Goal: Task Accomplishment & Management: Manage account settings

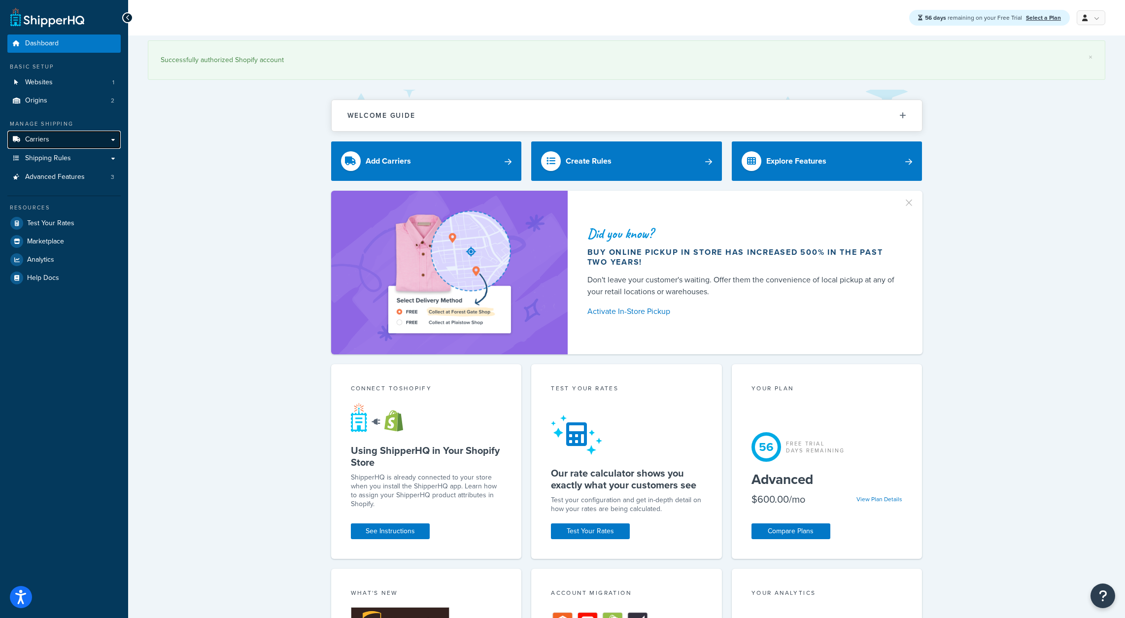
click at [37, 143] on span "Carriers" at bounding box center [37, 139] width 24 height 8
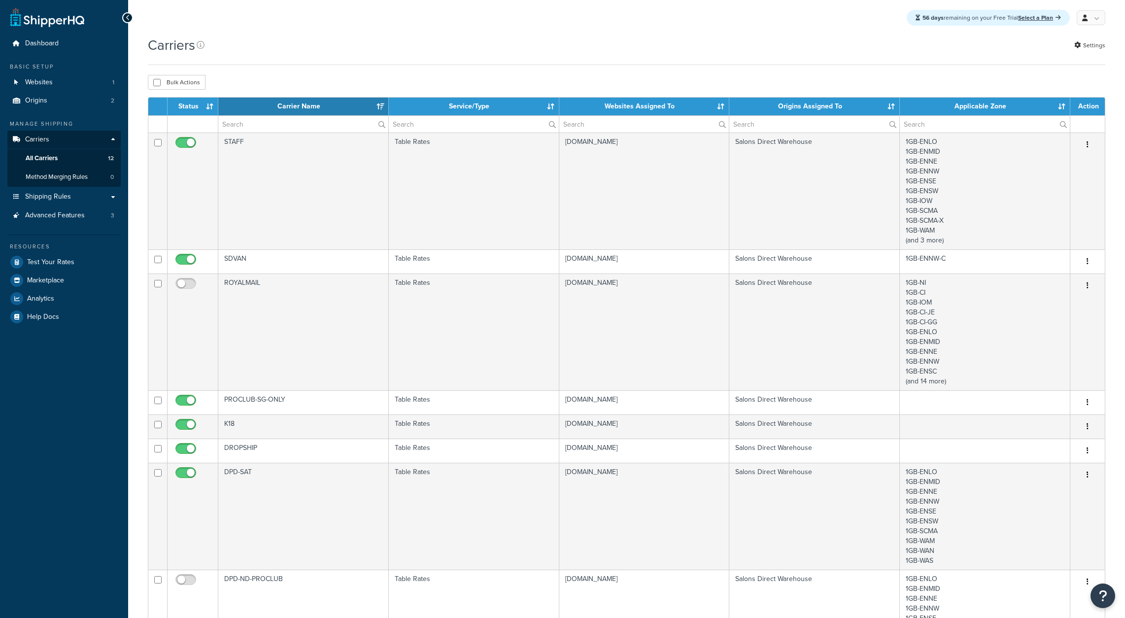
select select "15"
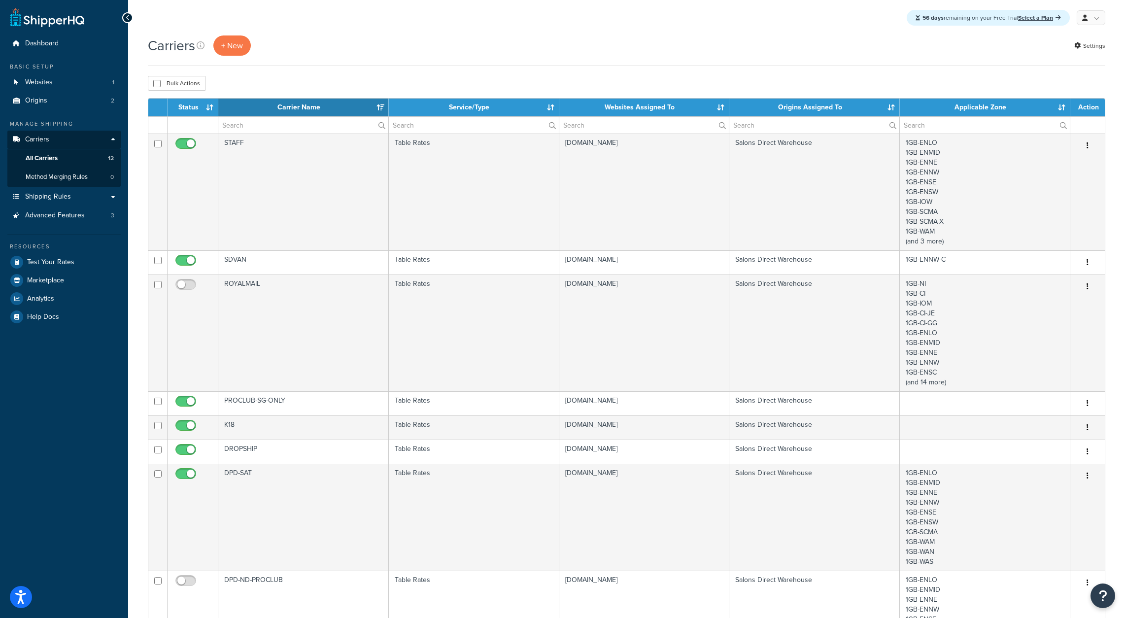
click at [380, 105] on th "Carrier Name" at bounding box center [303, 108] width 170 height 18
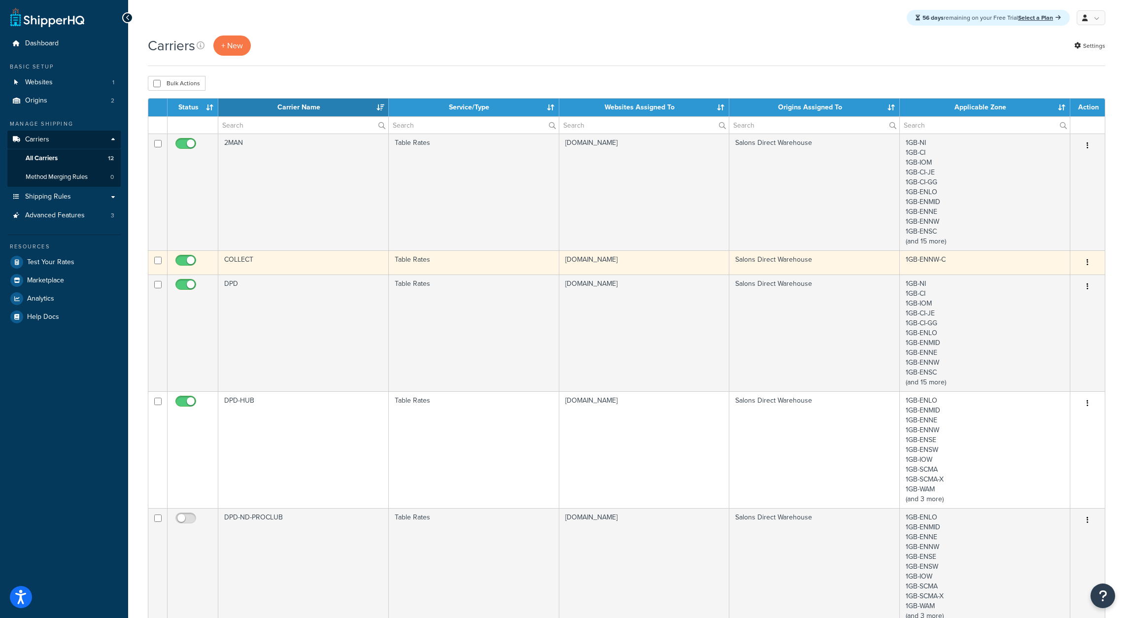
click at [299, 260] on td "COLLECT" at bounding box center [303, 262] width 170 height 24
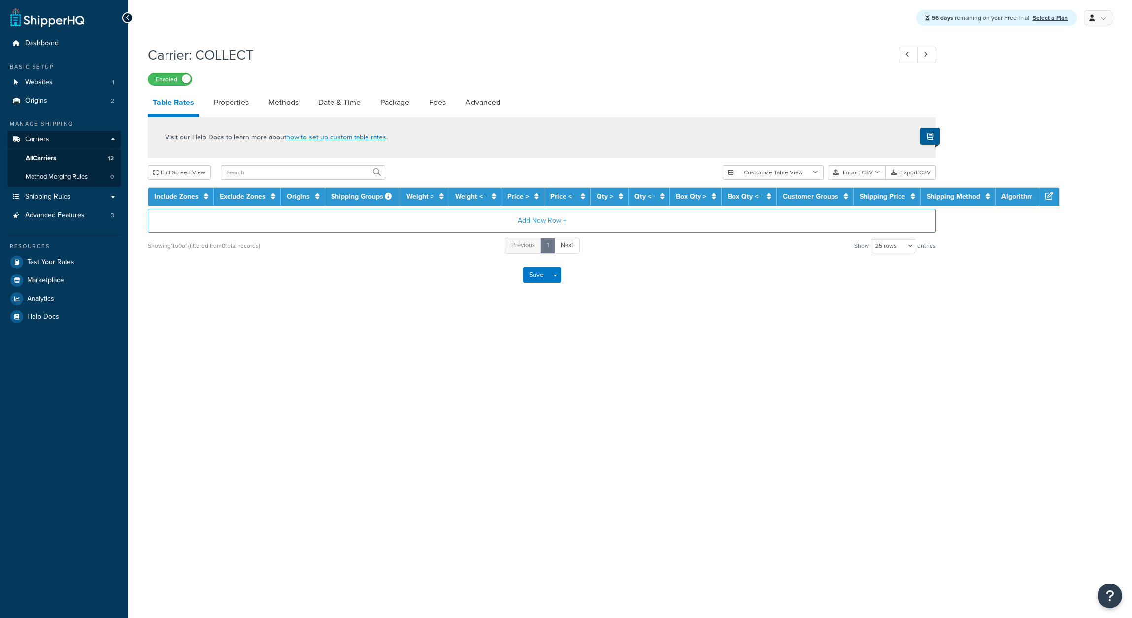
select select "25"
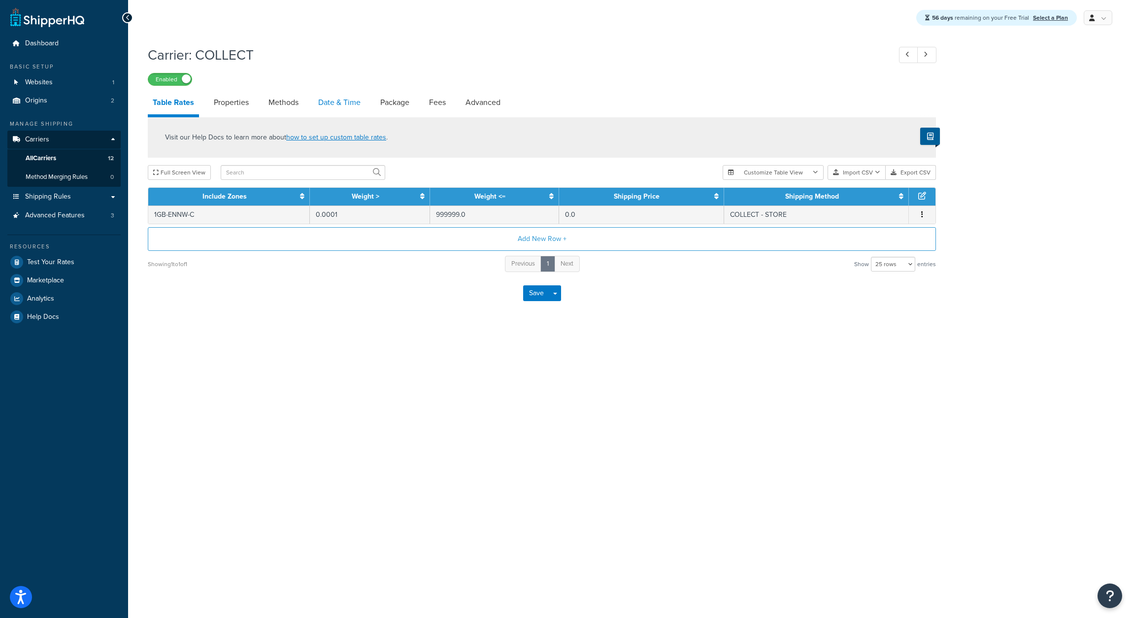
click at [350, 107] on link "Date & Time" at bounding box center [339, 103] width 52 height 24
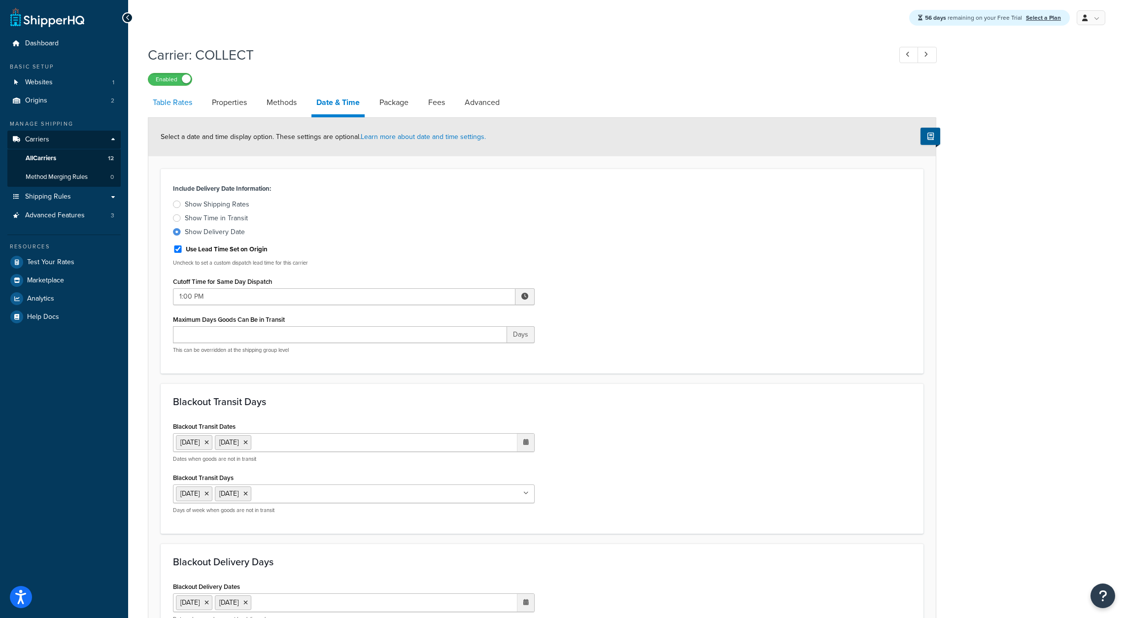
click at [167, 100] on link "Table Rates" at bounding box center [172, 103] width 49 height 24
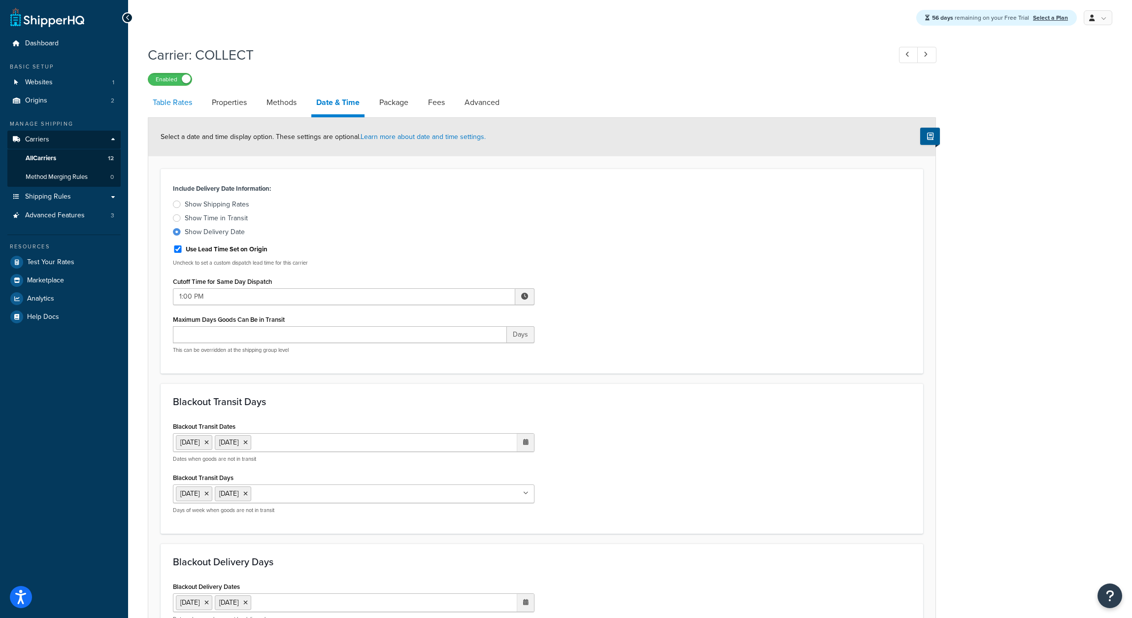
select select "25"
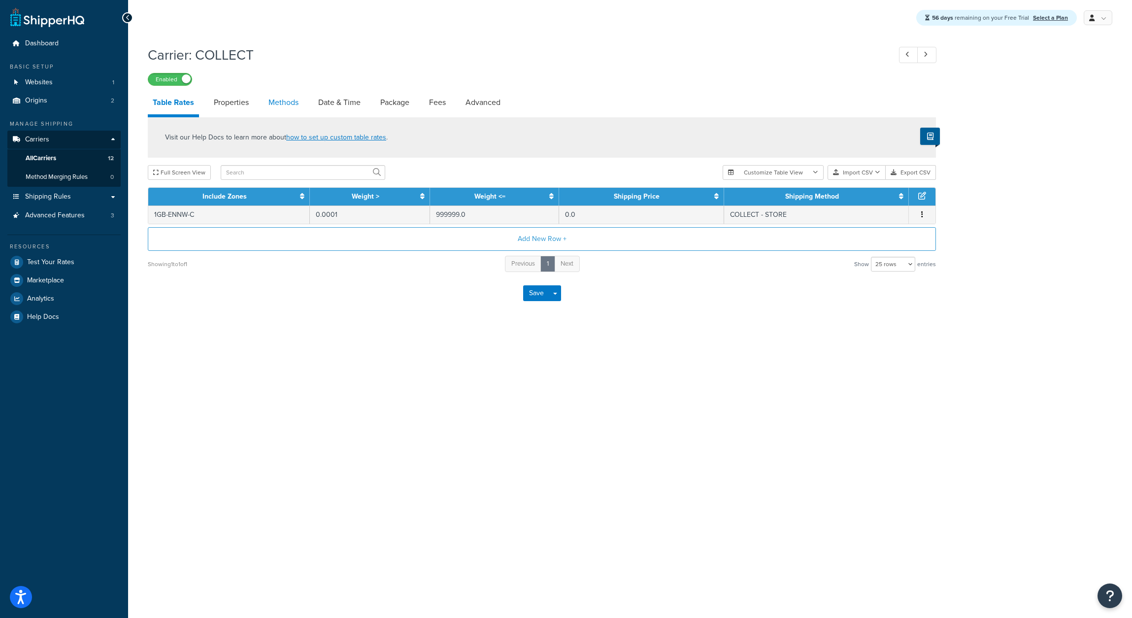
click at [283, 102] on link "Methods" at bounding box center [284, 103] width 40 height 24
select select "25"
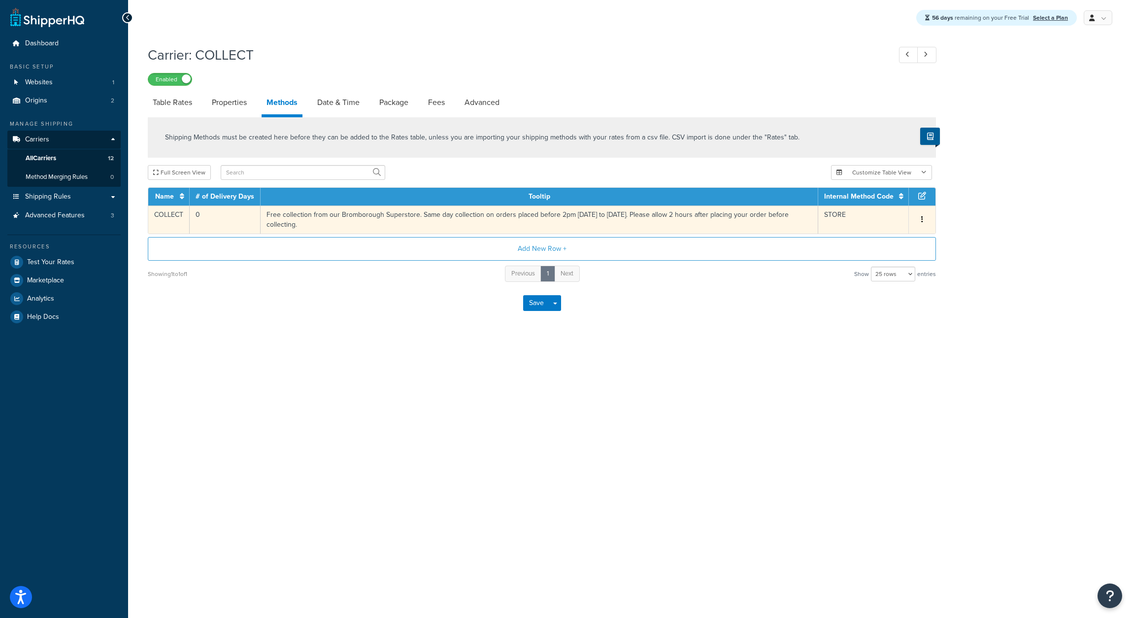
click at [498, 212] on td "Free collection from our Bromborough Superstore. Same day collection on orders …" at bounding box center [540, 219] width 558 height 28
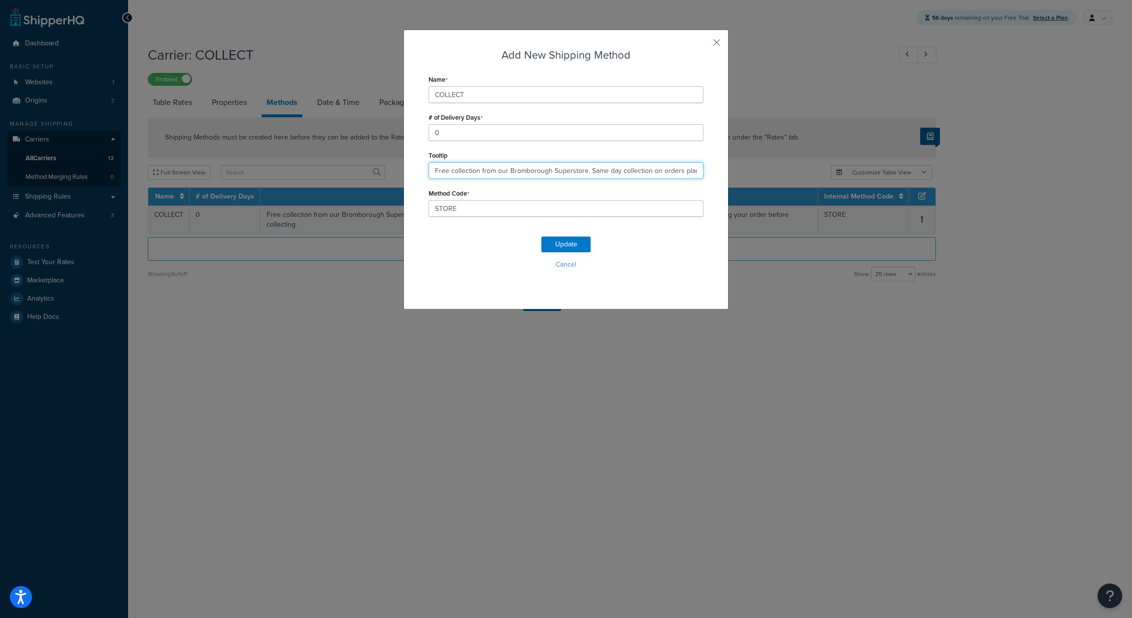
click at [586, 173] on input "Free collection from our Bromborough Superstore. Same day collection on orders …" at bounding box center [566, 170] width 275 height 17
type input "Free collection from our Bromborough Superstore. Same day collection on orders …"
click at [567, 245] on button "Update" at bounding box center [565, 244] width 49 height 16
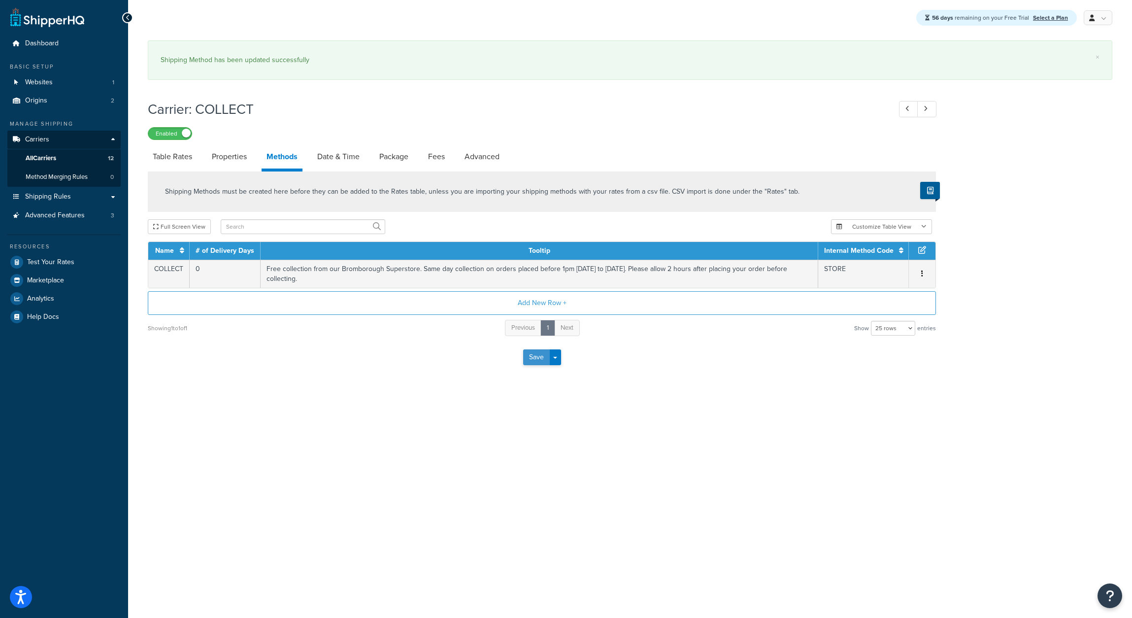
click at [536, 359] on button "Save" at bounding box center [536, 357] width 27 height 16
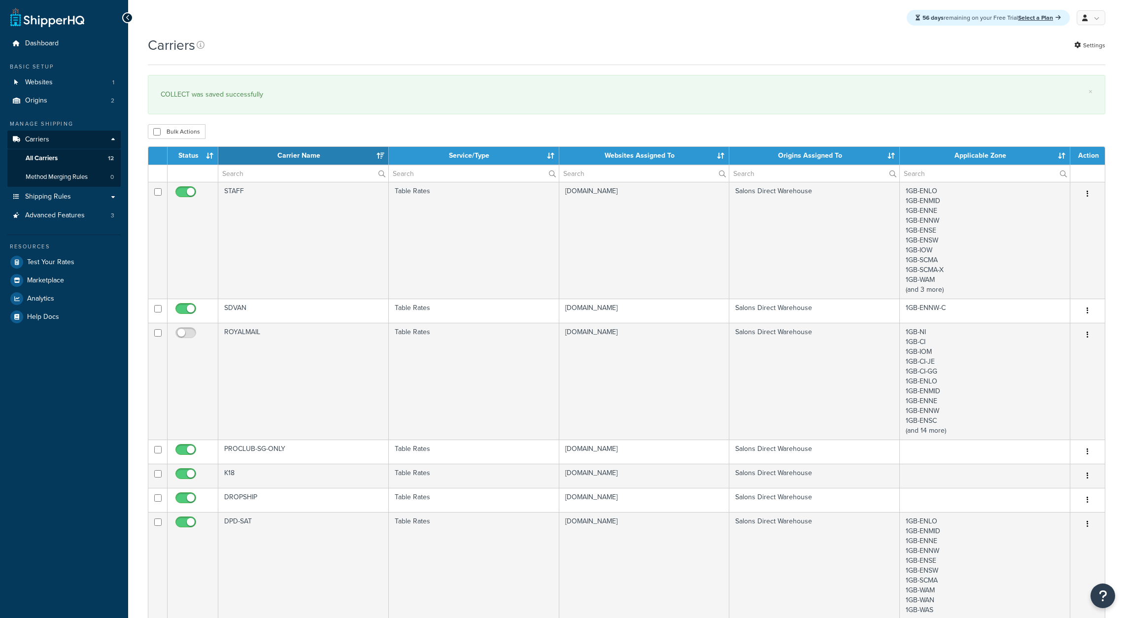
select select "15"
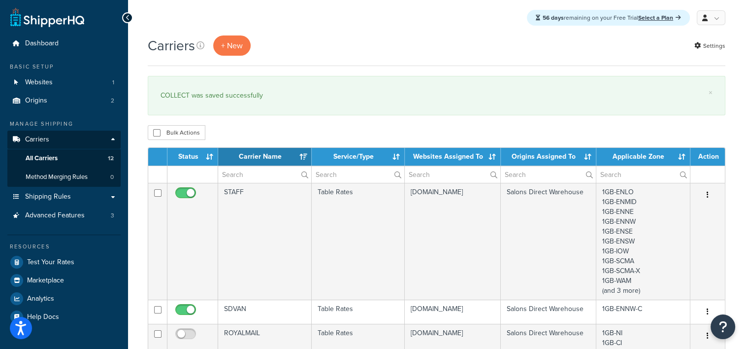
click at [302, 152] on th "Carrier Name" at bounding box center [265, 157] width 94 height 18
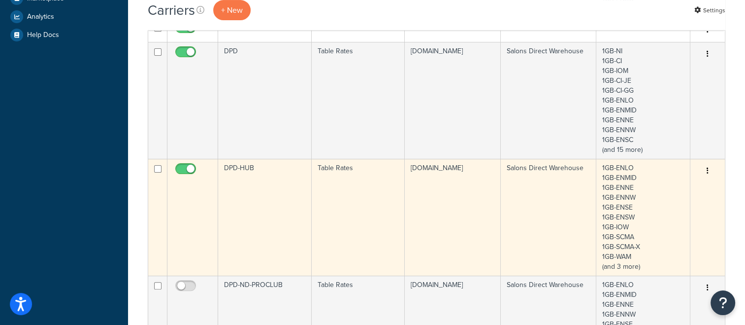
scroll to position [296, 0]
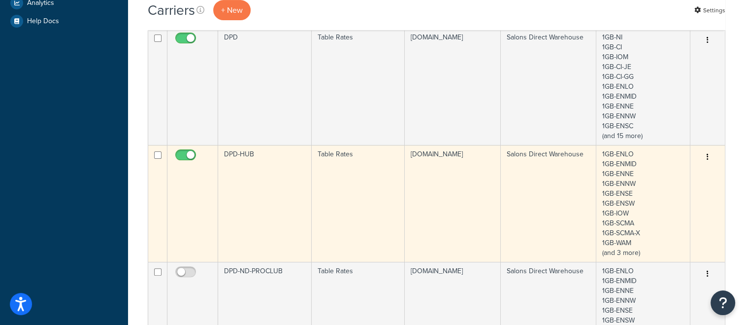
click at [263, 170] on td "DPD-HUB" at bounding box center [265, 203] width 94 height 117
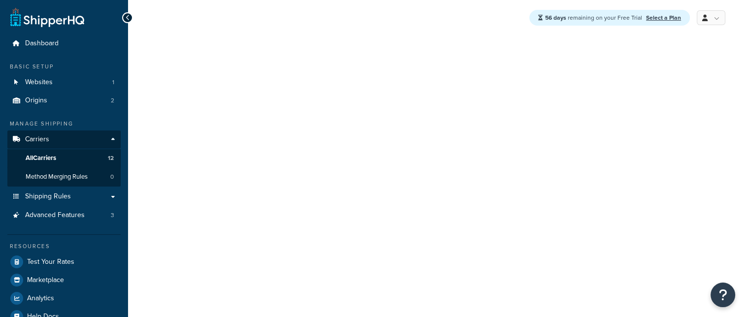
select select "25"
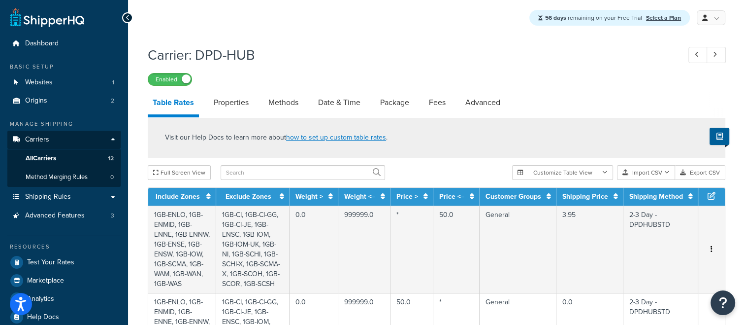
scroll to position [49, 0]
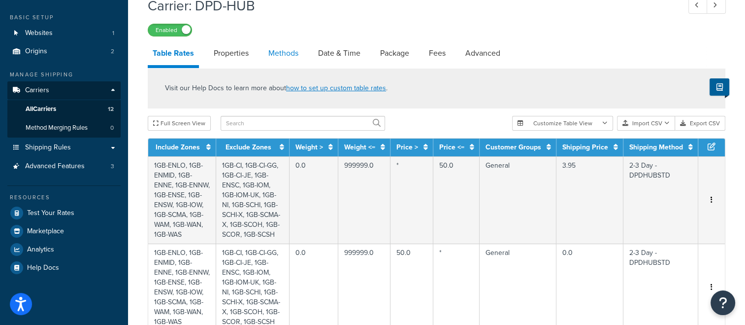
click at [288, 56] on link "Methods" at bounding box center [284, 53] width 40 height 24
select select "25"
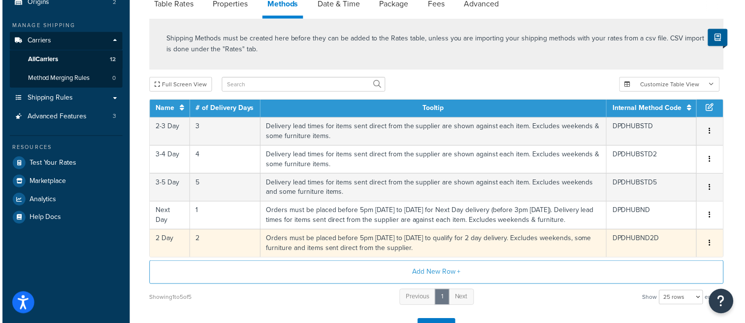
scroll to position [49, 0]
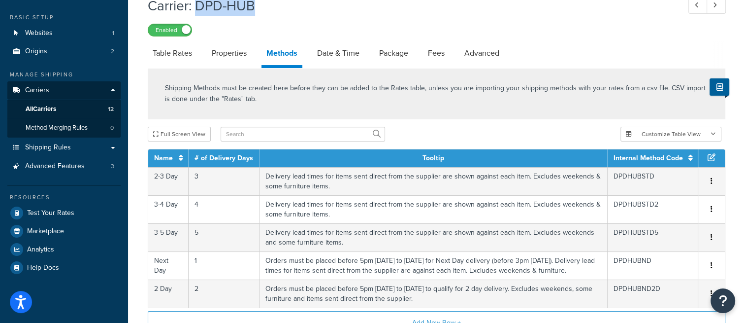
drag, startPoint x: 195, startPoint y: 8, endPoint x: 257, endPoint y: 17, distance: 62.1
click at [257, 17] on div "Carrier: DPD-HUB Enabled" at bounding box center [437, 13] width 578 height 45
click at [343, 61] on link "Date & Time" at bounding box center [338, 53] width 52 height 24
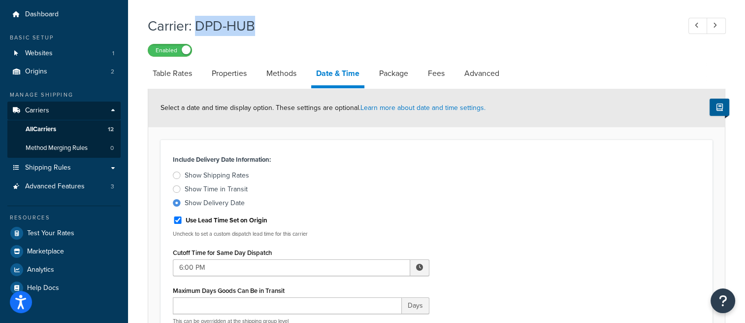
scroll to position [49, 0]
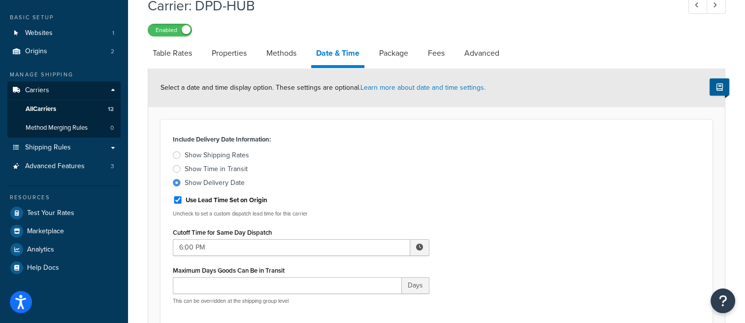
click at [176, 154] on div at bounding box center [177, 154] width 8 height 7
click at [0, 0] on input "Show Shipping Rates" at bounding box center [0, 0] width 0 height 0
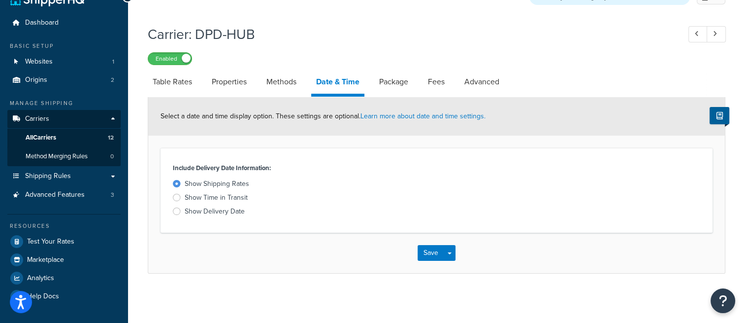
scroll to position [22, 0]
click at [191, 211] on div "Show Delivery Date" at bounding box center [215, 211] width 60 height 10
click at [0, 0] on input "Show Delivery Date" at bounding box center [0, 0] width 0 height 0
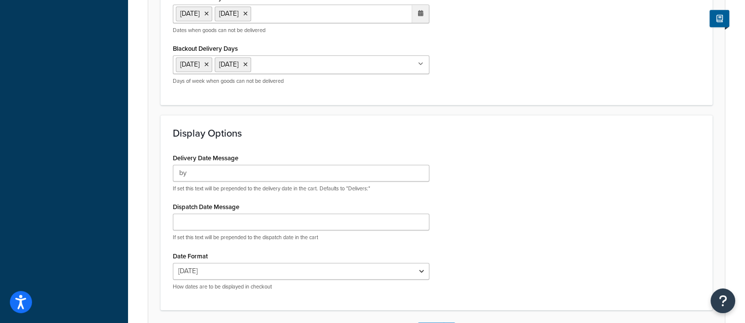
scroll to position [640, 0]
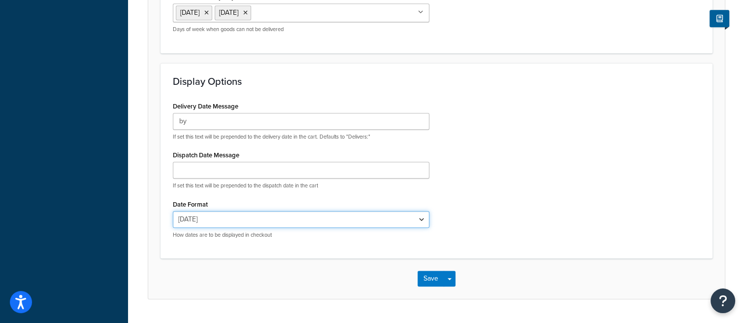
click at [419, 220] on select "Fri 5 Sept 05/09/2025 5 Sept 2025 Fri, 5 Sept 2025 Fri, 05/09/2025 5 Sept Fri 0…" at bounding box center [301, 219] width 257 height 17
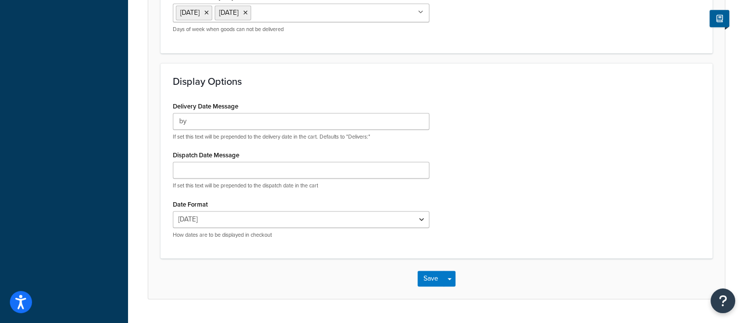
click at [494, 146] on div "Delivery Date Message by If set this text will be prepended to the delivery dat…" at bounding box center [437, 172] width 542 height 147
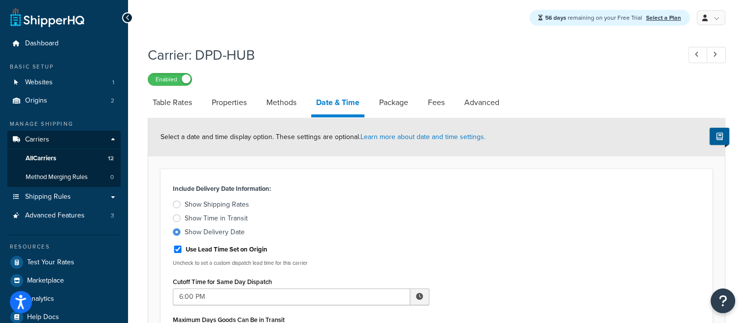
scroll to position [99, 0]
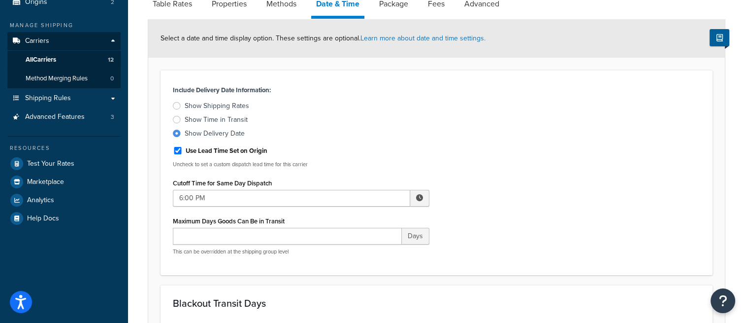
click at [177, 120] on div at bounding box center [177, 119] width 8 height 7
click at [0, 0] on input "Show Time in Transit" at bounding box center [0, 0] width 0 height 0
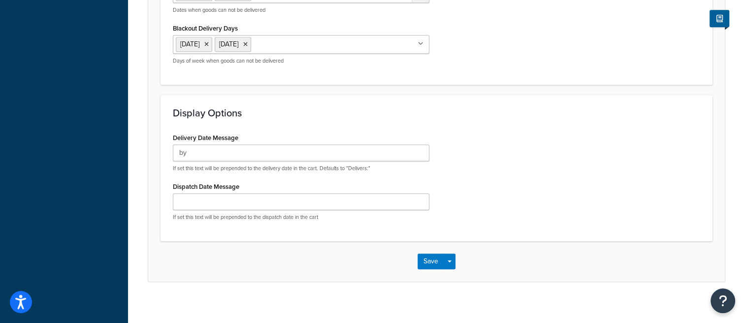
scroll to position [616, 0]
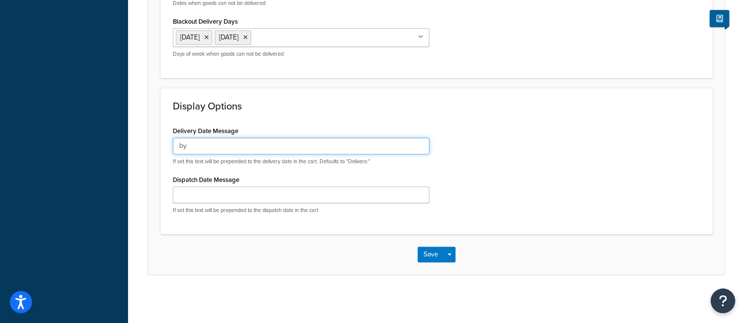
drag, startPoint x: 187, startPoint y: 149, endPoint x: 139, endPoint y: 147, distance: 47.8
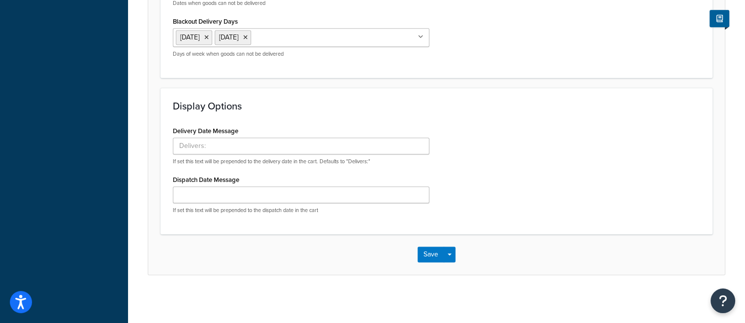
click at [272, 110] on h3 "Display Options" at bounding box center [437, 105] width 528 height 11
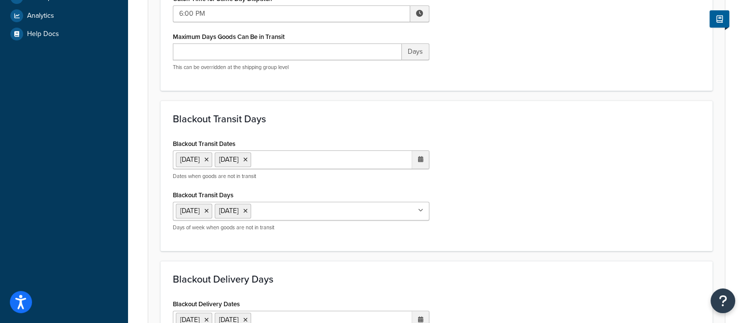
scroll to position [172, 0]
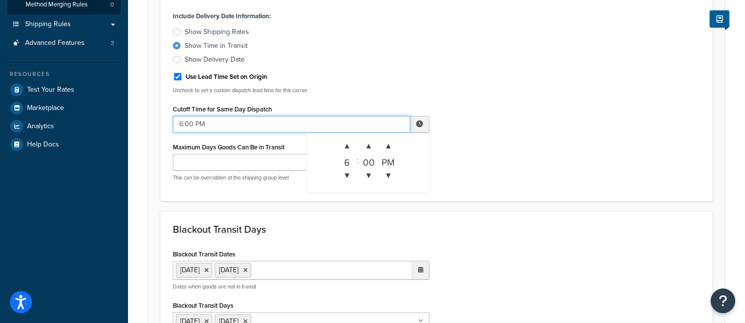
drag, startPoint x: 182, startPoint y: 125, endPoint x: 153, endPoint y: 125, distance: 29.1
type input "5:00 PM"
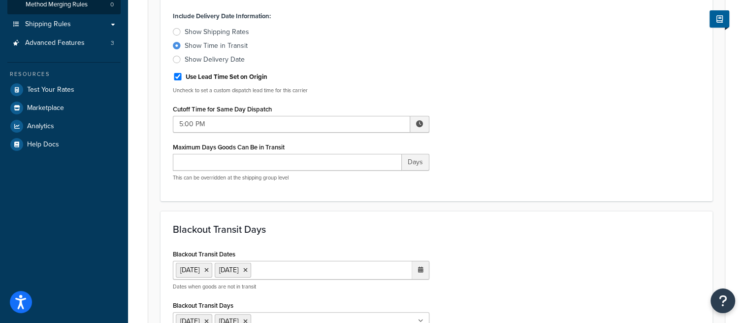
click at [406, 55] on label "Show Delivery Date" at bounding box center [301, 60] width 257 height 10
click at [0, 0] on input "Show Delivery Date" at bounding box center [0, 0] width 0 height 0
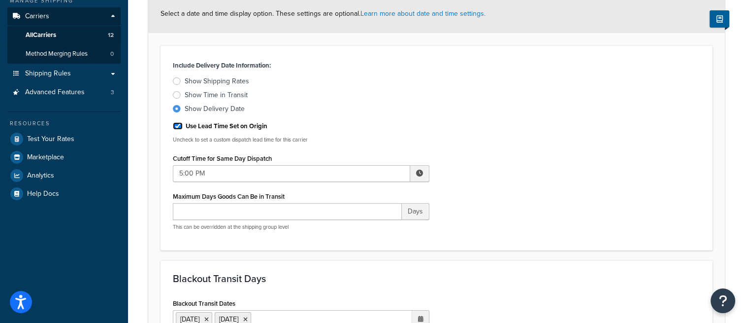
click at [176, 130] on input "Use Lead Time Set on Origin" at bounding box center [178, 125] width 10 height 7
checkbox input "false"
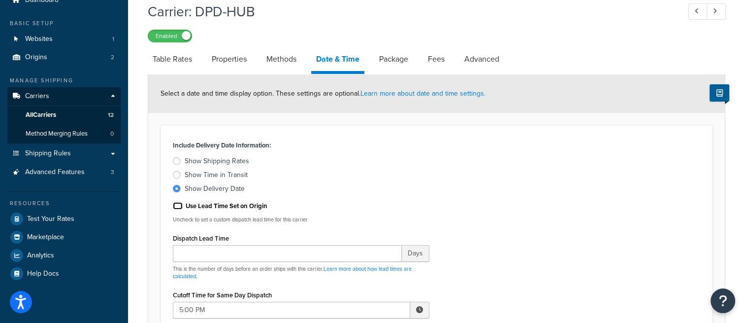
scroll to position [99, 0]
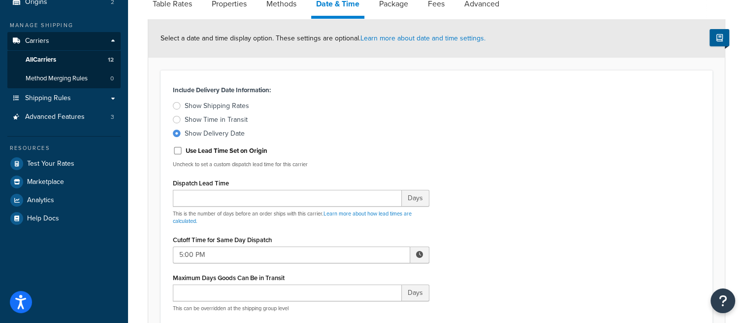
click at [208, 111] on div "Show Shipping Rates" at bounding box center [217, 106] width 65 height 10
click at [0, 0] on input "Show Shipping Rates" at bounding box center [0, 0] width 0 height 0
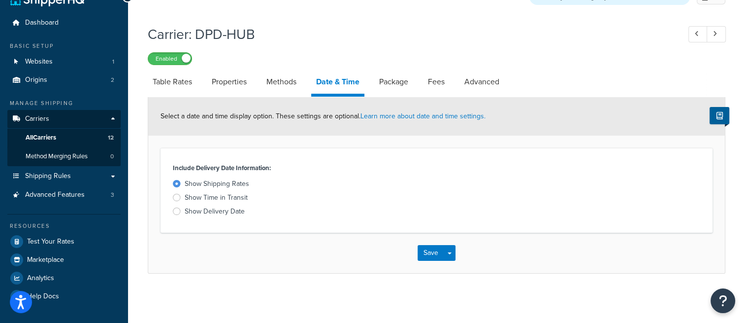
scroll to position [22, 0]
click at [191, 199] on div "Show Time in Transit" at bounding box center [216, 198] width 63 height 10
click at [0, 0] on input "Show Time in Transit" at bounding box center [0, 0] width 0 height 0
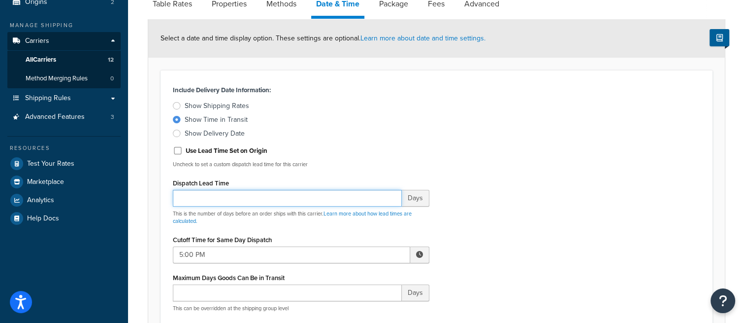
click at [340, 195] on input "Dispatch Lead Time" at bounding box center [287, 198] width 229 height 17
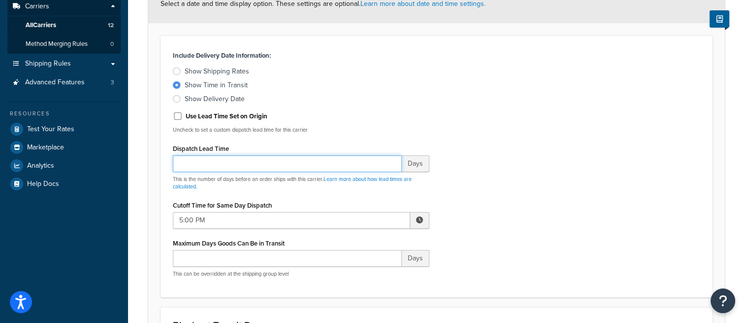
scroll to position [148, 0]
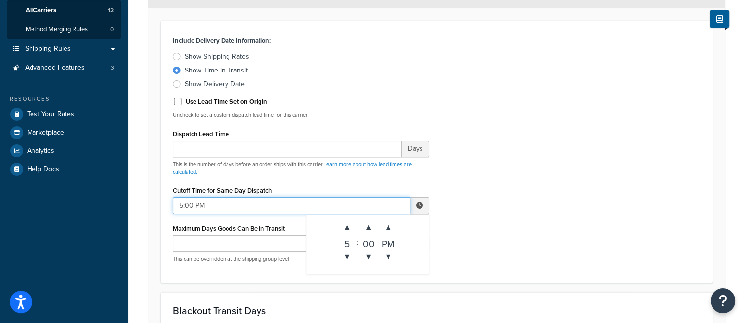
drag, startPoint x: 179, startPoint y: 206, endPoint x: 206, endPoint y: 209, distance: 26.8
click at [206, 209] on input "5:00 PM" at bounding box center [291, 205] width 237 height 17
click at [175, 55] on div at bounding box center [177, 56] width 8 height 7
click at [0, 0] on input "Show Shipping Rates" at bounding box center [0, 0] width 0 height 0
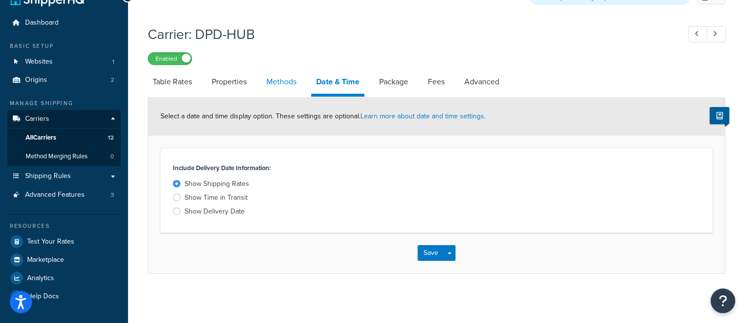
scroll to position [22, 0]
click at [430, 254] on button "Save" at bounding box center [431, 253] width 27 height 16
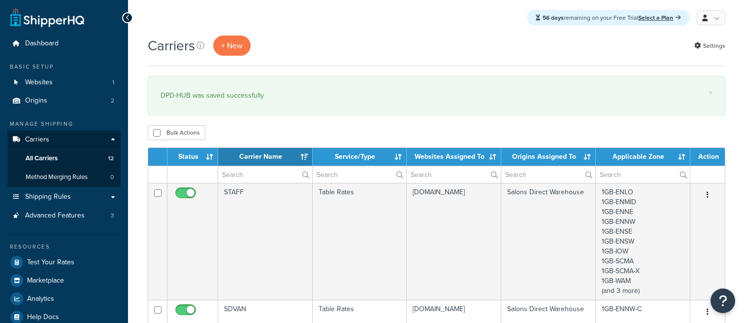
select select "15"
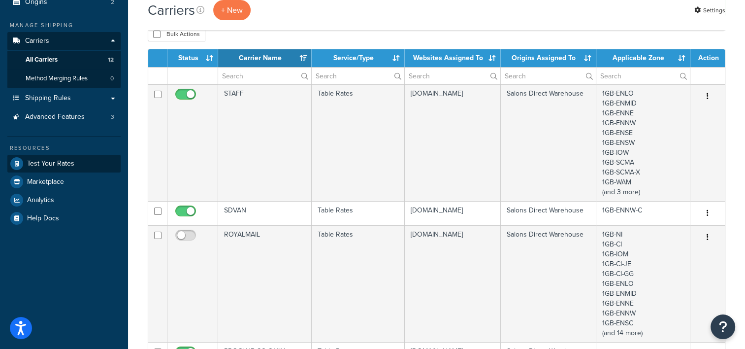
scroll to position [49, 0]
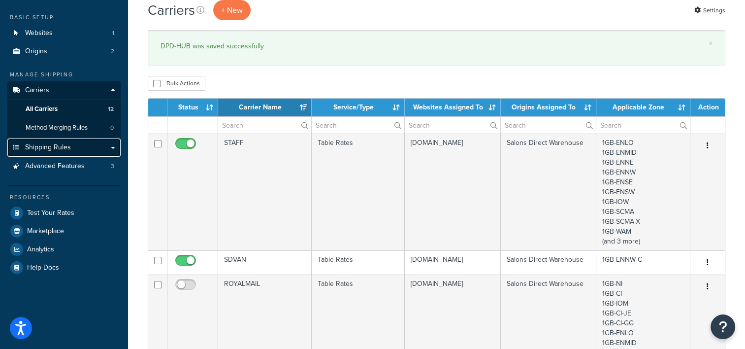
click at [64, 148] on span "Shipping Rules" at bounding box center [48, 147] width 46 height 8
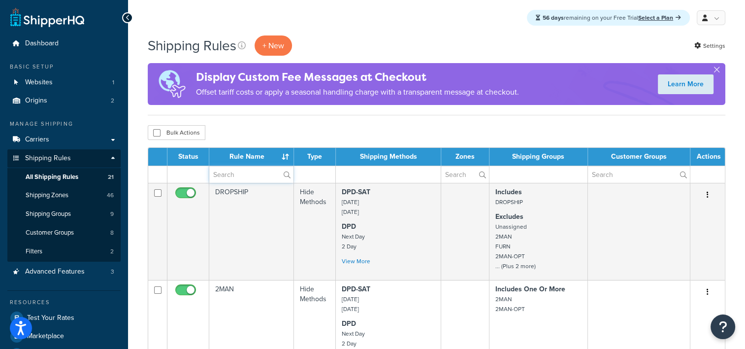
click at [225, 177] on input "text" at bounding box center [251, 174] width 84 height 17
type input "hub"
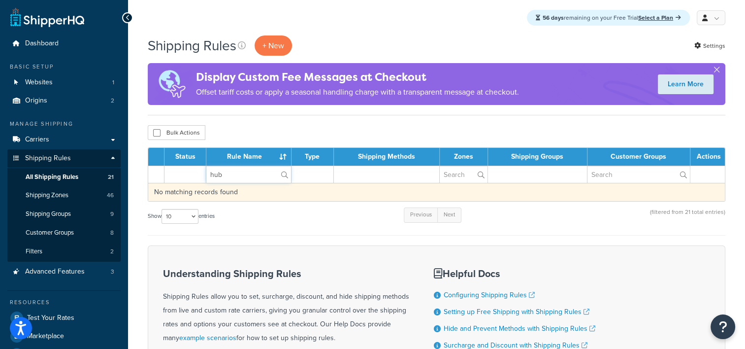
drag, startPoint x: 208, startPoint y: 182, endPoint x: 192, endPoint y: 186, distance: 16.7
click at [192, 186] on table "Status Rule Name Type Shipping Methods Zones Shipping Groups Customer Groups Ac…" at bounding box center [437, 174] width 578 height 54
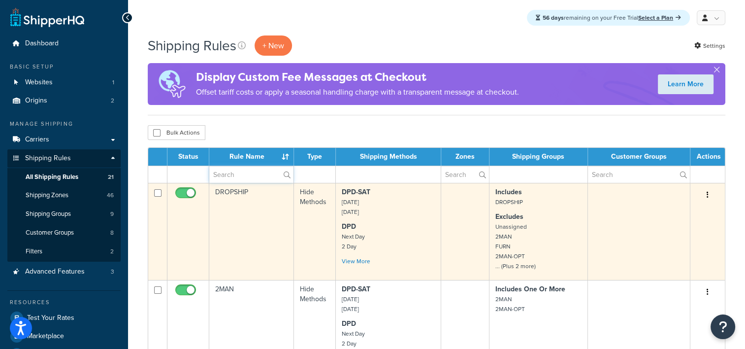
scroll to position [49, 0]
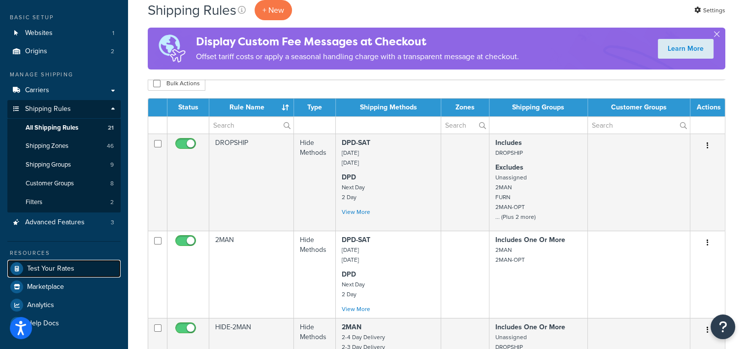
click at [71, 268] on span "Test Your Rates" at bounding box center [50, 269] width 47 height 8
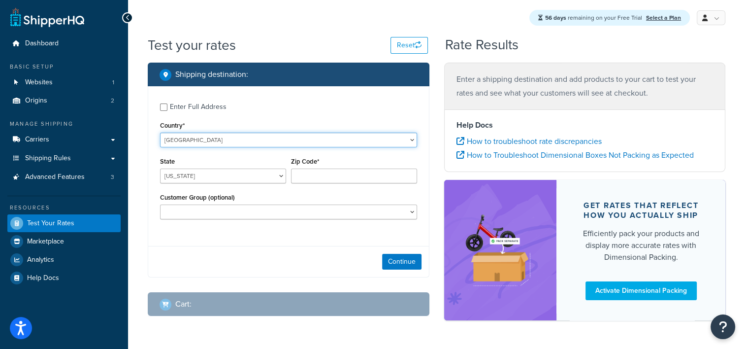
click at [220, 142] on select "[GEOGRAPHIC_DATA] [GEOGRAPHIC_DATA] [GEOGRAPHIC_DATA] [GEOGRAPHIC_DATA] [GEOGRA…" at bounding box center [288, 140] width 257 height 15
select select "GB"
click at [160, 133] on select "[GEOGRAPHIC_DATA] [GEOGRAPHIC_DATA] [GEOGRAPHIC_DATA] [GEOGRAPHIC_DATA] [GEOGRA…" at bounding box center [288, 140] width 257 height 15
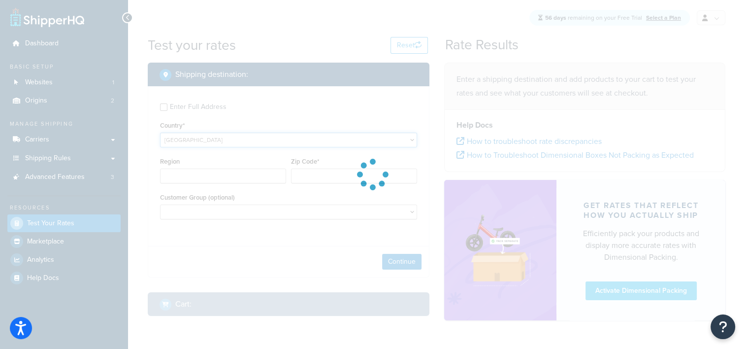
type input "AL"
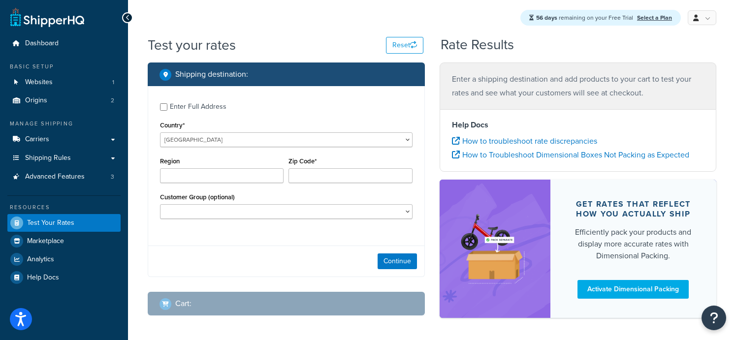
click at [321, 340] on div "Test your rates Reset Rate Results Shipping destination : Enter Full Address Co…" at bounding box center [432, 195] width 608 height 320
drag, startPoint x: 698, startPoint y: 340, endPoint x: 702, endPoint y: 372, distance: 32.3
click at [702, 348] on html "Accessibility Screen-Reader Guide, Feedback, and Issue Reporting | New window S…" at bounding box center [368, 190] width 736 height 380
click at [312, 173] on input "Zip Code*" at bounding box center [351, 175] width 124 height 15
type input "WA7 6UN"
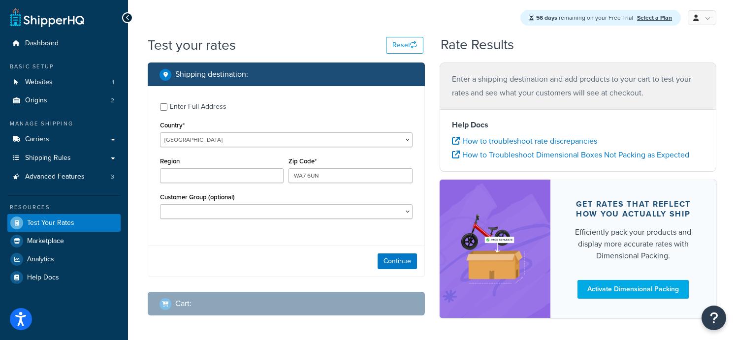
click at [264, 226] on div "Customer Group (optional) General Logged In Not Logged in PROCLUB Retail STAFF …" at bounding box center [287, 209] width 258 height 36
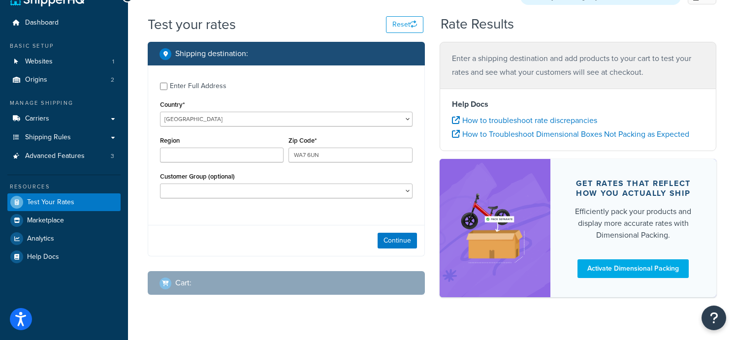
scroll to position [40, 0]
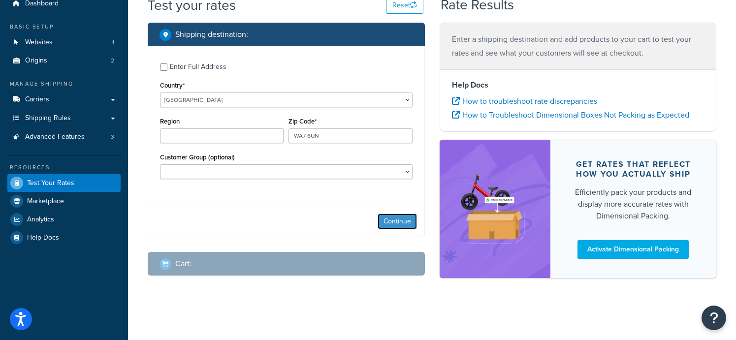
click at [391, 222] on button "Continue" at bounding box center [397, 222] width 39 height 16
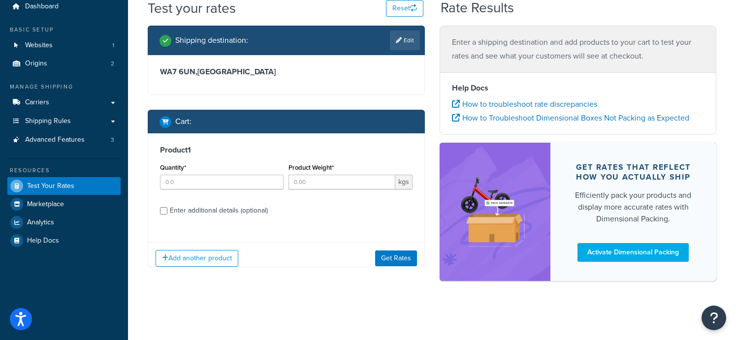
scroll to position [37, 0]
drag, startPoint x: 184, startPoint y: 182, endPoint x: 136, endPoint y: 189, distance: 48.2
click at [136, 189] on div "Test your rates Reset Rate Results Shipping destination : Edit WA7 6UN , United…" at bounding box center [432, 157] width 608 height 317
type input "1"
click at [326, 183] on input "Product Weight*" at bounding box center [342, 182] width 106 height 15
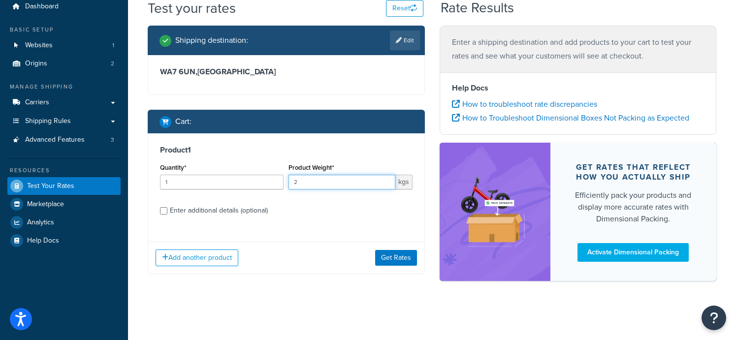
type input "2"
click at [166, 212] on input "Enter additional details (optional)" at bounding box center [163, 210] width 7 height 7
checkbox input "true"
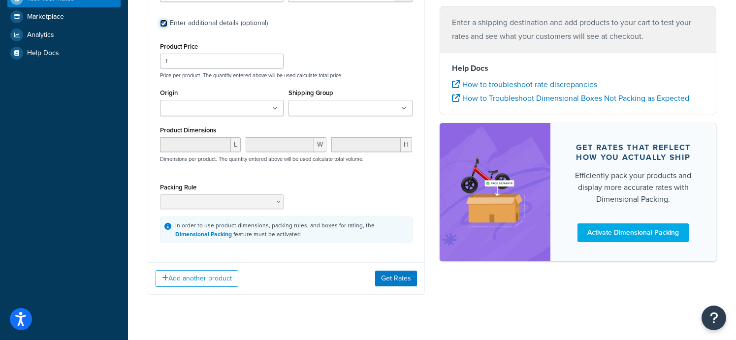
scroll to position [234, 0]
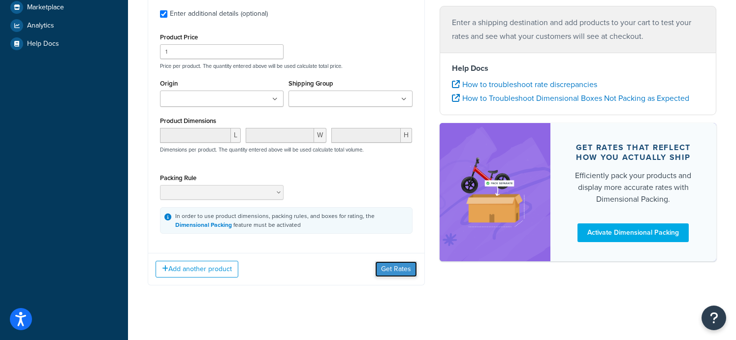
click at [391, 271] on button "Get Rates" at bounding box center [396, 270] width 42 height 16
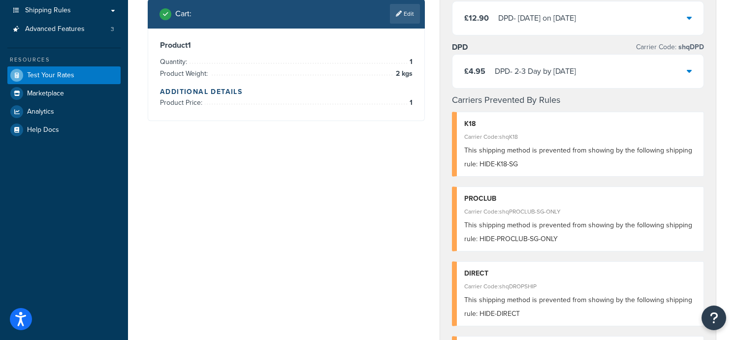
scroll to position [0, 0]
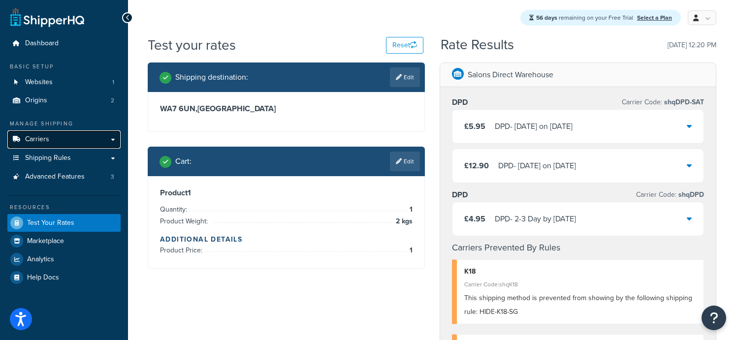
click at [60, 140] on link "Carriers" at bounding box center [63, 140] width 113 height 18
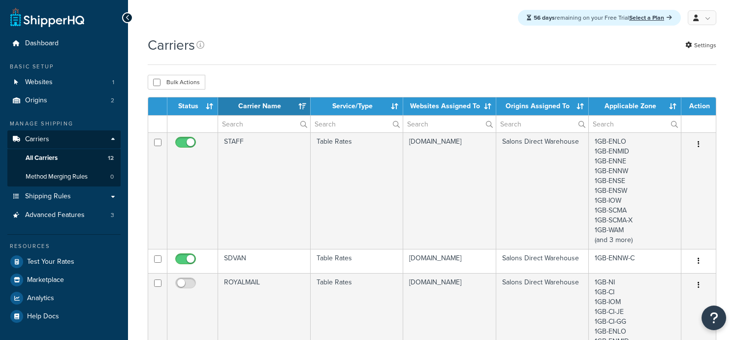
select select "15"
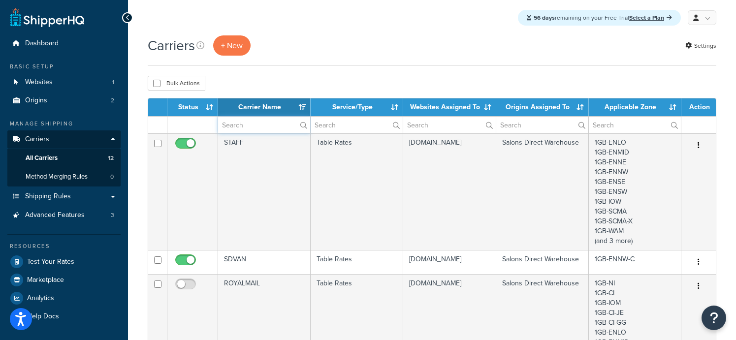
click at [264, 125] on input "text" at bounding box center [264, 125] width 92 height 17
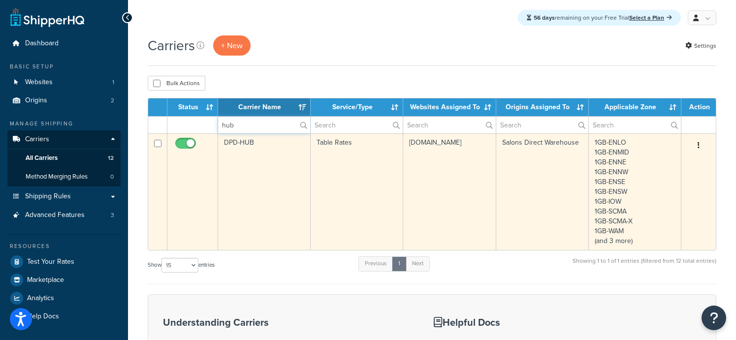
type input "hub"
click at [299, 186] on td "DPD-HUB" at bounding box center [264, 191] width 93 height 117
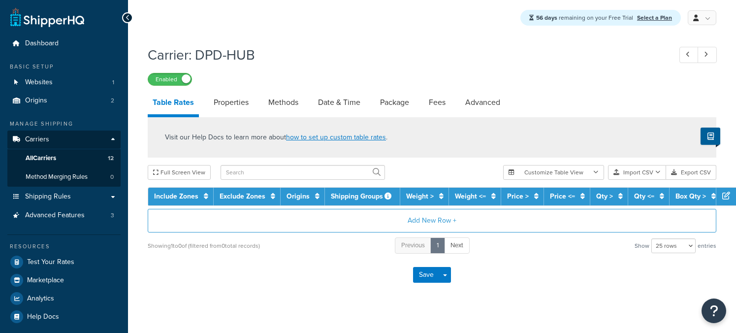
select select "25"
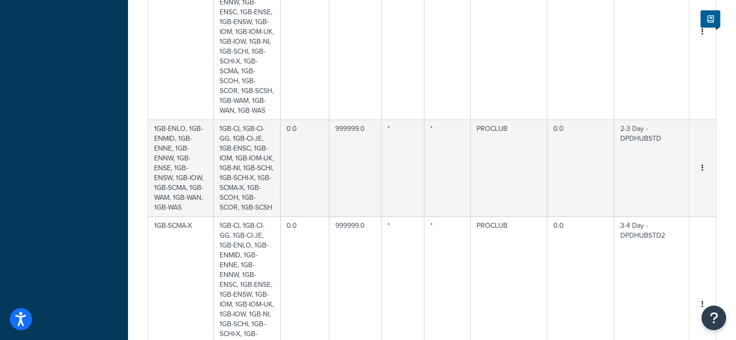
scroll to position [591, 0]
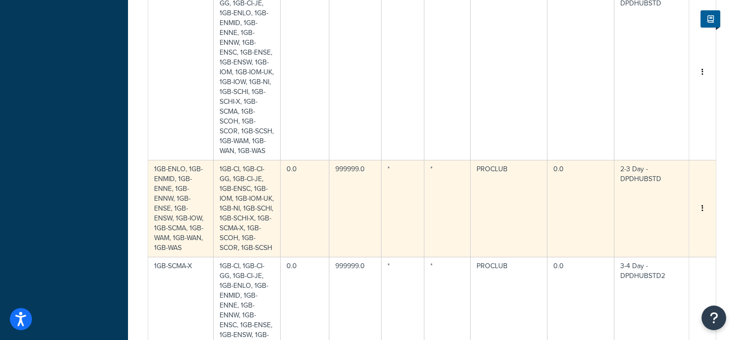
click at [703, 205] on icon "button" at bounding box center [703, 208] width 2 height 7
click at [657, 189] on div "Delete" at bounding box center [653, 191] width 70 height 20
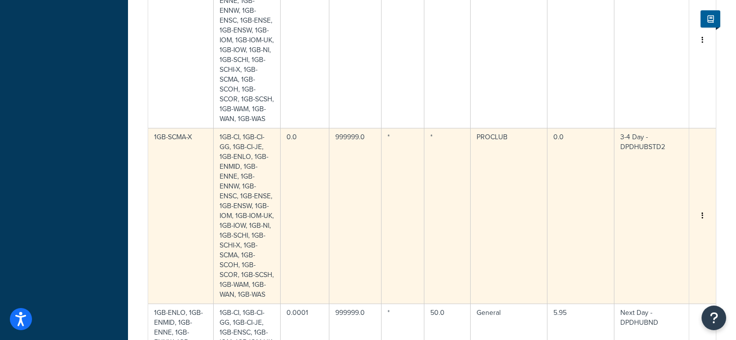
scroll to position [640, 0]
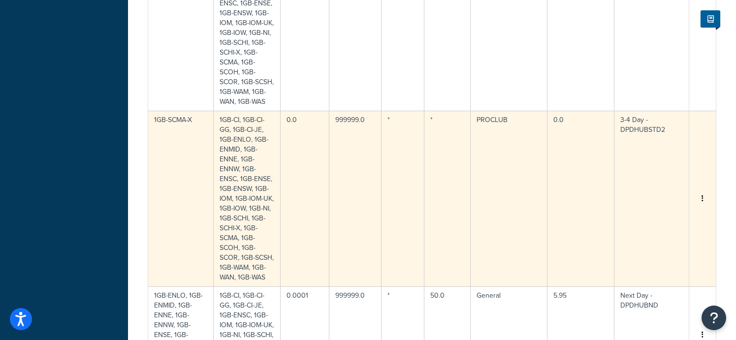
click at [704, 194] on button "button" at bounding box center [703, 199] width 8 height 11
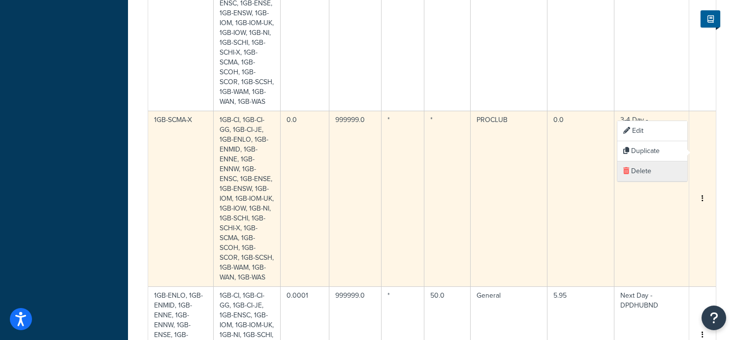
click at [640, 176] on div "Delete" at bounding box center [653, 172] width 70 height 20
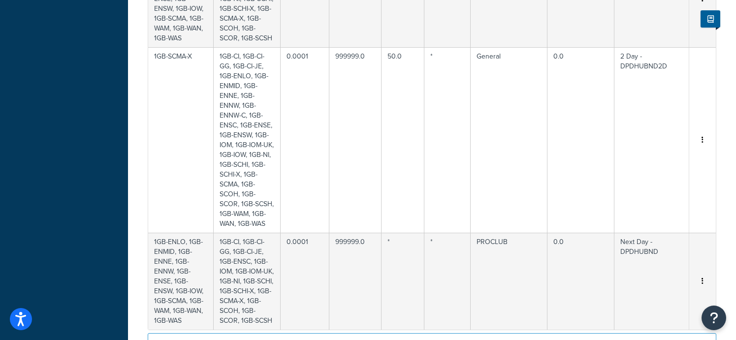
scroll to position [1155, 0]
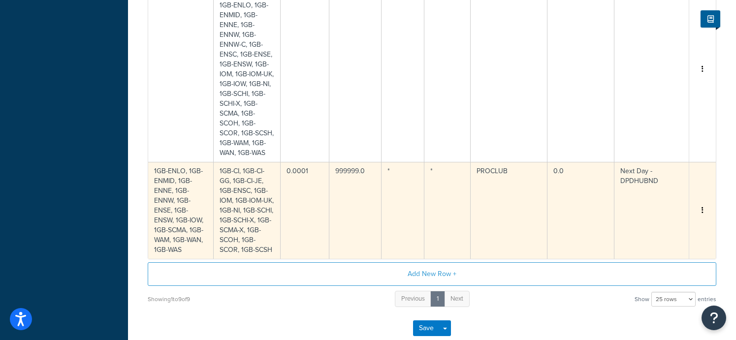
click at [700, 205] on button "button" at bounding box center [703, 210] width 8 height 11
click at [642, 172] on div "Delete" at bounding box center [653, 174] width 70 height 20
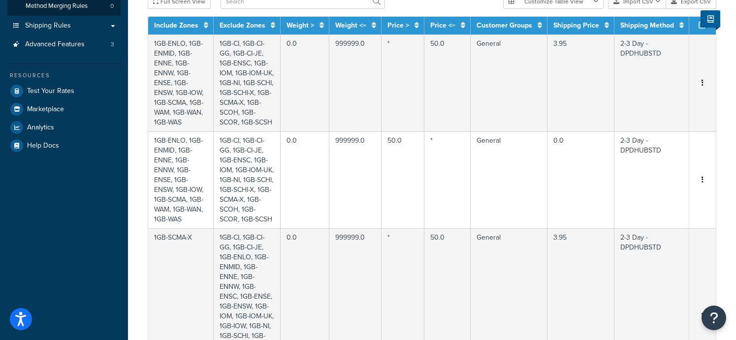
scroll to position [0, 0]
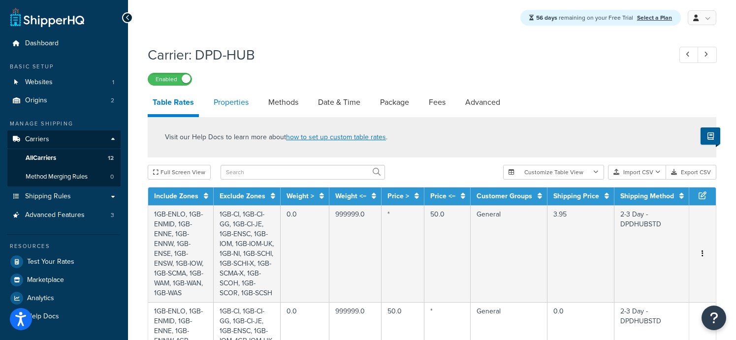
click at [231, 102] on link "Properties" at bounding box center [231, 103] width 45 height 24
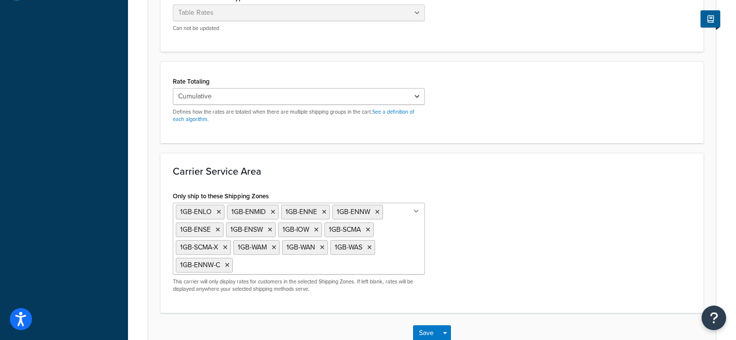
scroll to position [345, 0]
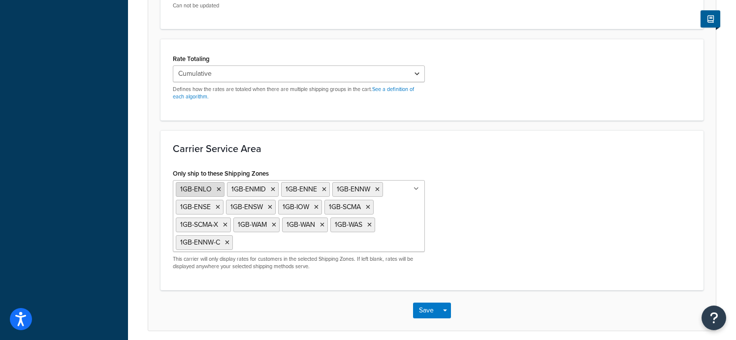
click at [218, 190] on icon at bounding box center [219, 190] width 4 height 6
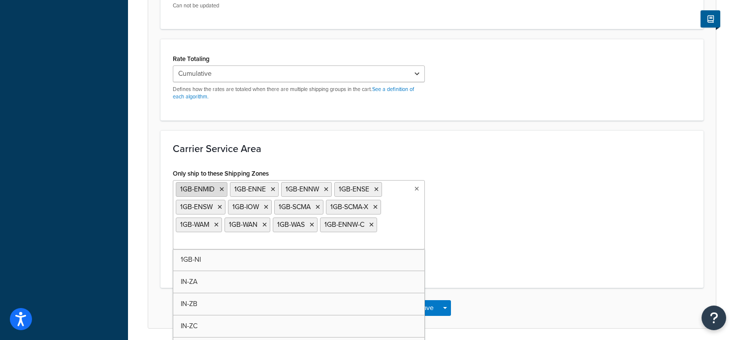
click at [221, 189] on icon at bounding box center [222, 190] width 4 height 6
click at [221, 189] on icon at bounding box center [219, 190] width 4 height 6
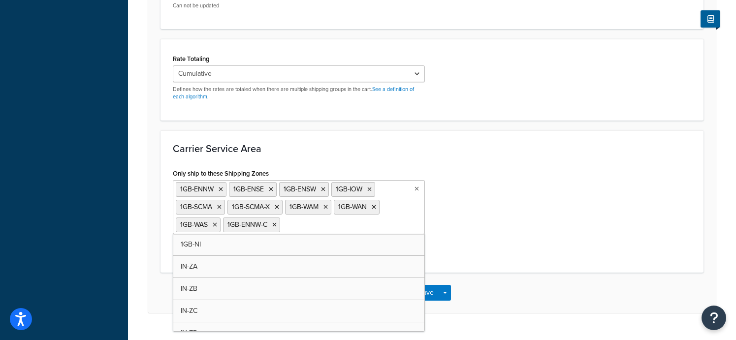
click at [221, 189] on icon at bounding box center [221, 190] width 4 height 6
click at [216, 186] on li "1GB-ENSE" at bounding box center [200, 189] width 48 height 15
click at [216, 189] on icon at bounding box center [218, 190] width 4 height 6
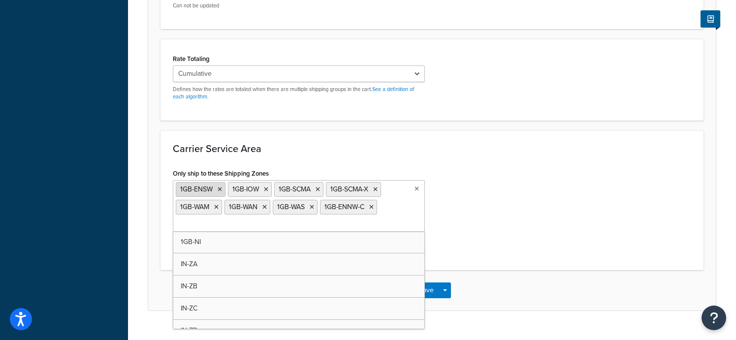
click at [219, 191] on icon at bounding box center [220, 190] width 4 height 6
click at [213, 189] on icon at bounding box center [214, 190] width 4 height 6
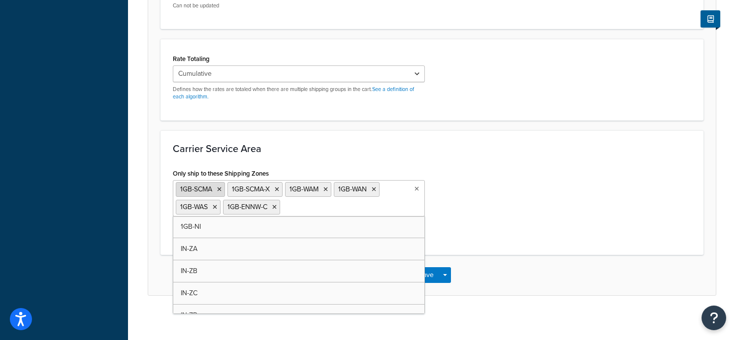
click at [220, 189] on icon at bounding box center [219, 190] width 4 height 6
click at [224, 189] on icon at bounding box center [225, 190] width 4 height 6
click at [217, 190] on icon at bounding box center [216, 190] width 4 height 6
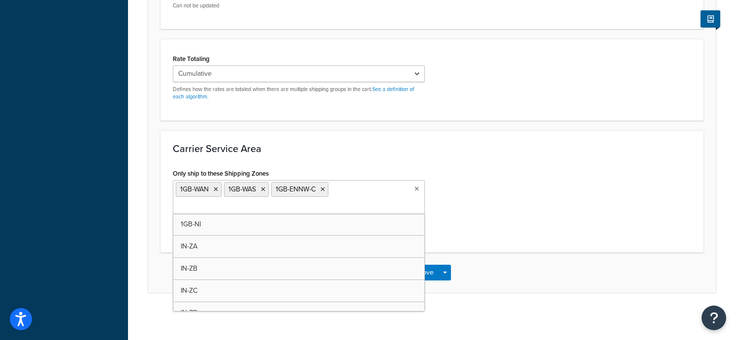
click at [217, 190] on icon at bounding box center [216, 190] width 4 height 6
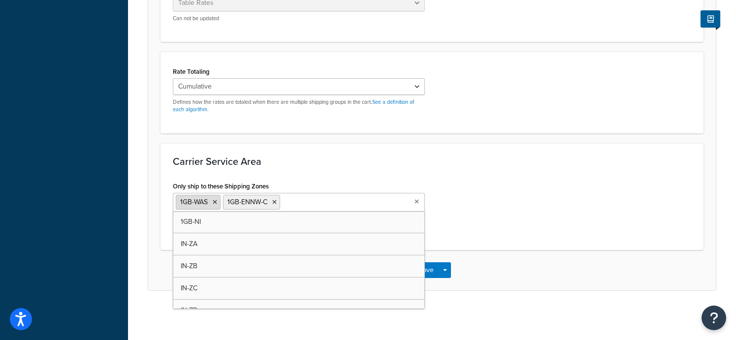
click at [215, 202] on icon at bounding box center [215, 202] width 4 height 6
click at [228, 201] on icon at bounding box center [227, 202] width 4 height 6
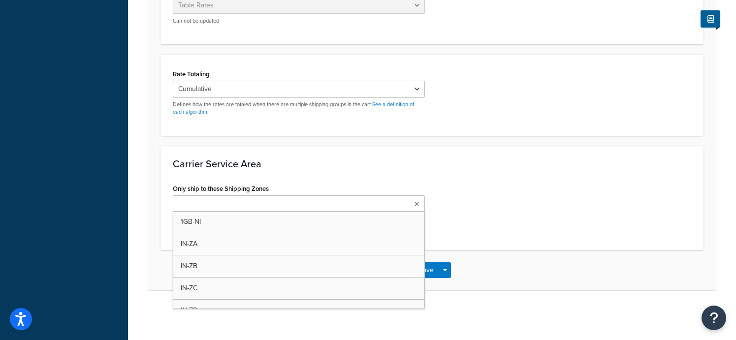
scroll to position [331, 0]
click at [496, 197] on div "Only ship to these Shipping Zones 1GB-NI IN-ZA IN-ZB IN-ZC IN-ZD IN-ZE IN-ZF IN…" at bounding box center [432, 210] width 533 height 56
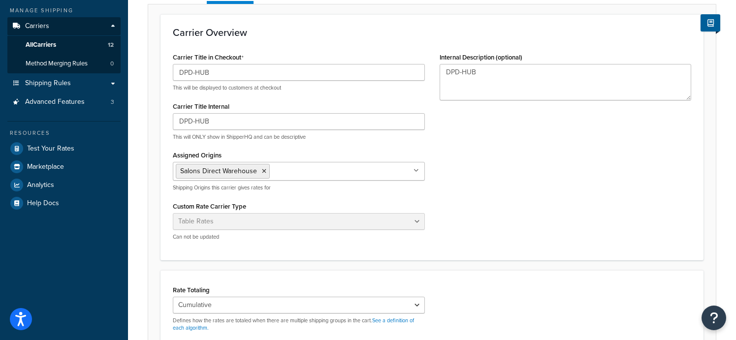
scroll to position [0, 0]
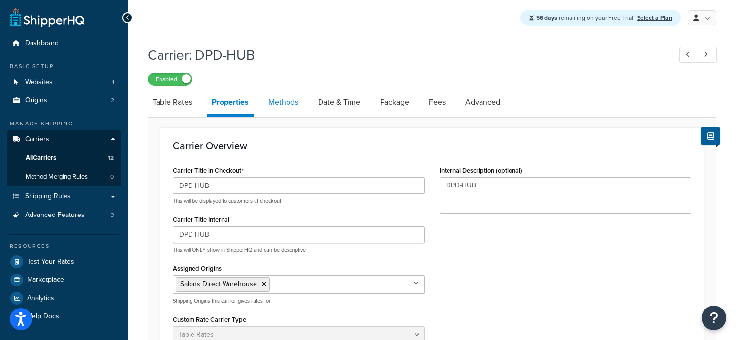
click at [282, 105] on link "Methods" at bounding box center [284, 103] width 40 height 24
select select "25"
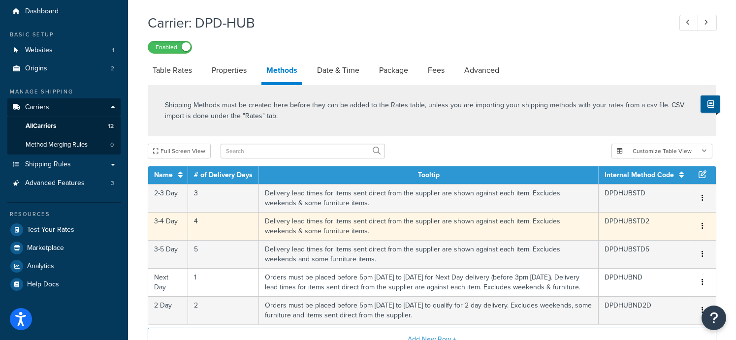
scroll to position [49, 0]
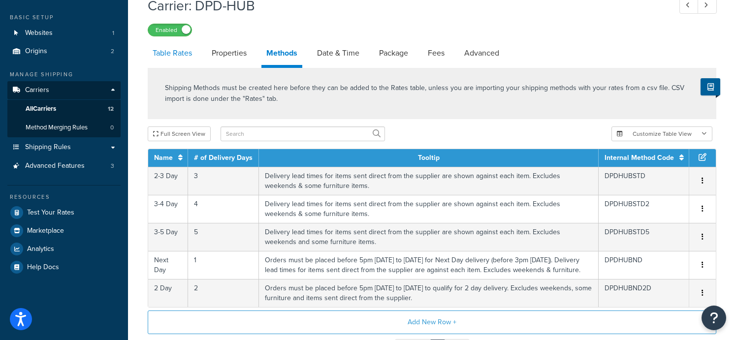
click at [171, 53] on link "Table Rates" at bounding box center [172, 53] width 49 height 24
select select "25"
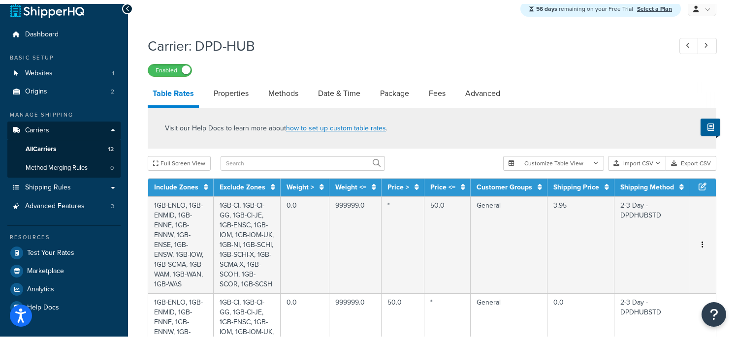
scroll to position [49, 0]
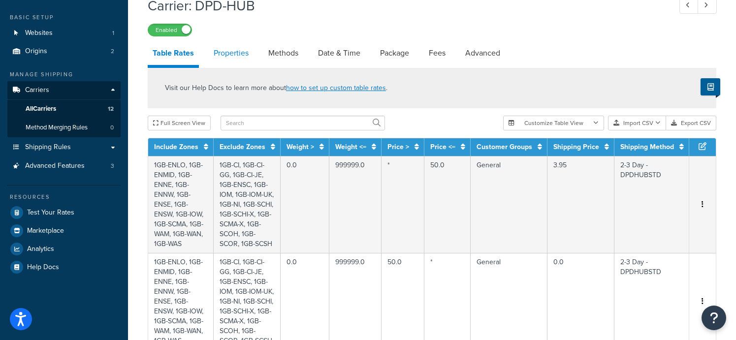
click at [246, 54] on link "Properties" at bounding box center [231, 53] width 45 height 24
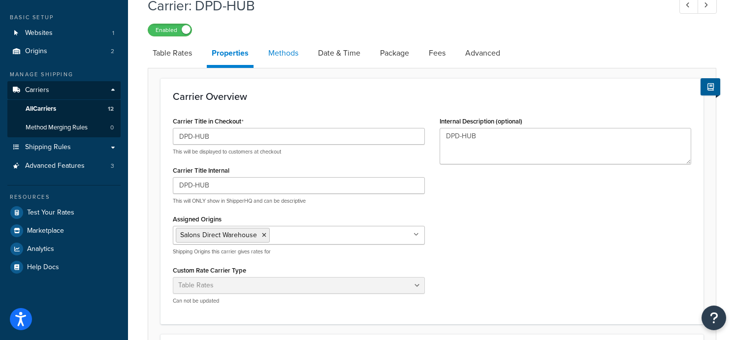
click at [274, 54] on link "Methods" at bounding box center [284, 53] width 40 height 24
select select "25"
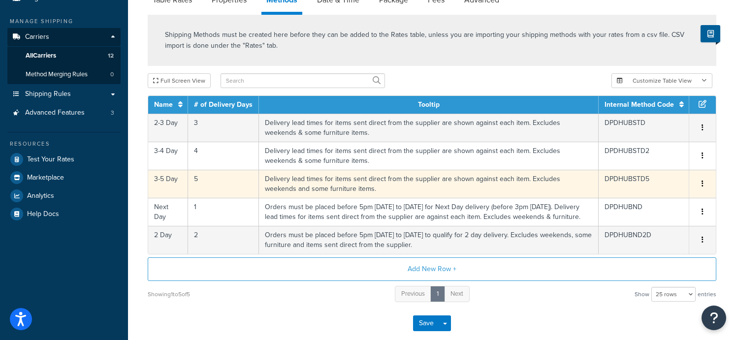
scroll to position [166, 0]
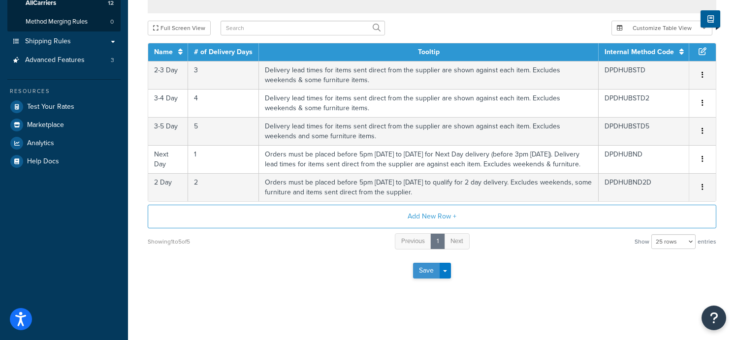
click at [427, 273] on button "Save" at bounding box center [426, 271] width 27 height 16
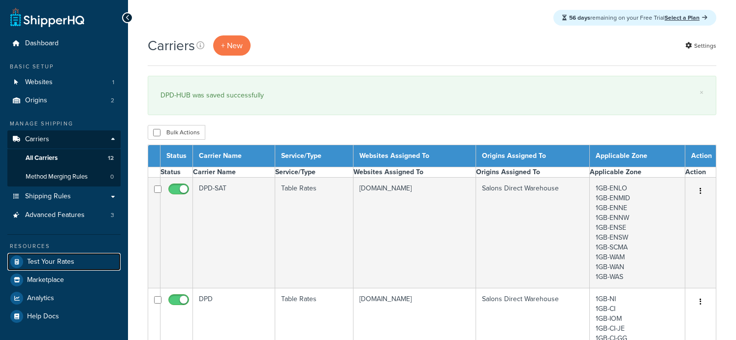
select select "15"
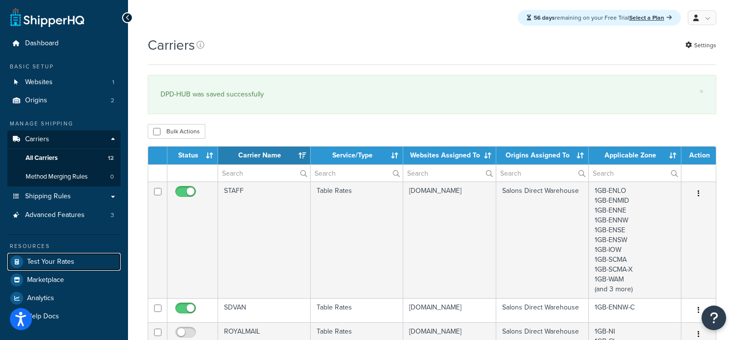
click at [62, 258] on span "Test Your Rates" at bounding box center [50, 262] width 47 height 8
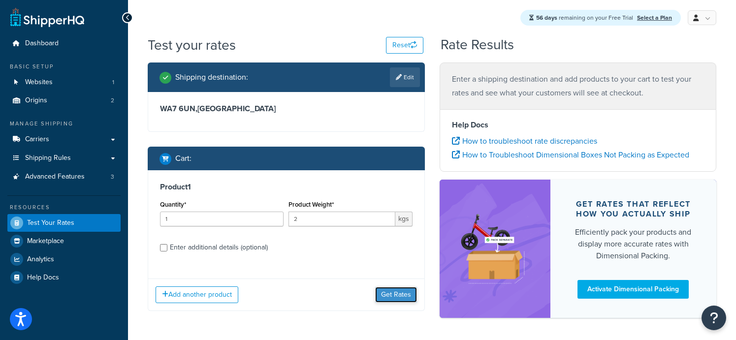
click at [398, 296] on button "Get Rates" at bounding box center [396, 295] width 42 height 16
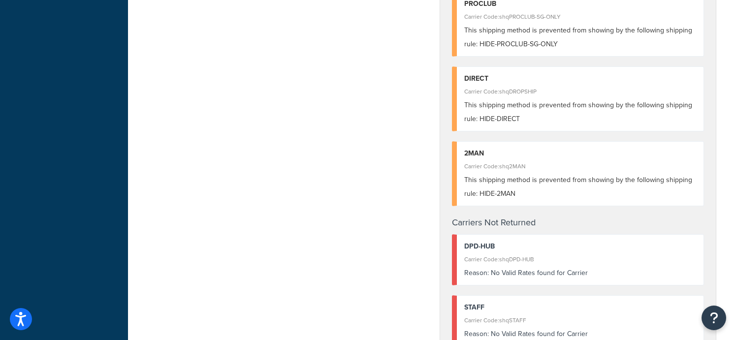
scroll to position [345, 0]
click at [512, 263] on div "Carrier Code: shqDPD-HUB" at bounding box center [581, 258] width 233 height 14
click at [511, 273] on div "Reason: No Valid Rates found for Carrier" at bounding box center [581, 272] width 233 height 14
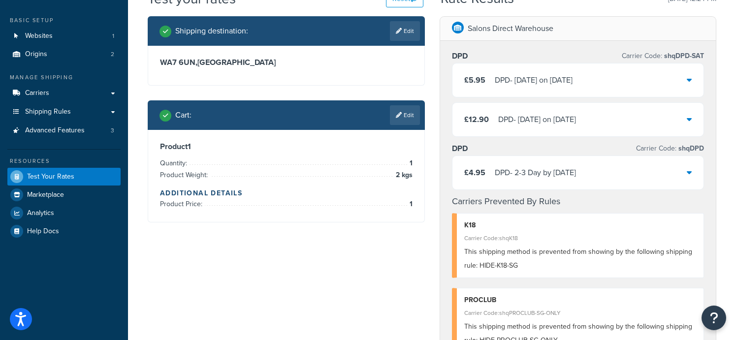
scroll to position [0, 0]
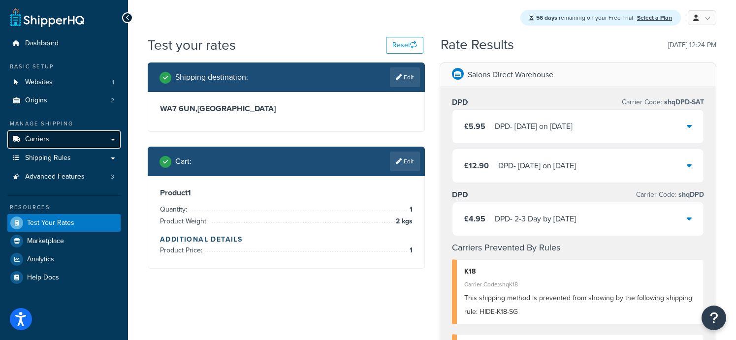
click at [49, 140] on link "Carriers" at bounding box center [63, 140] width 113 height 18
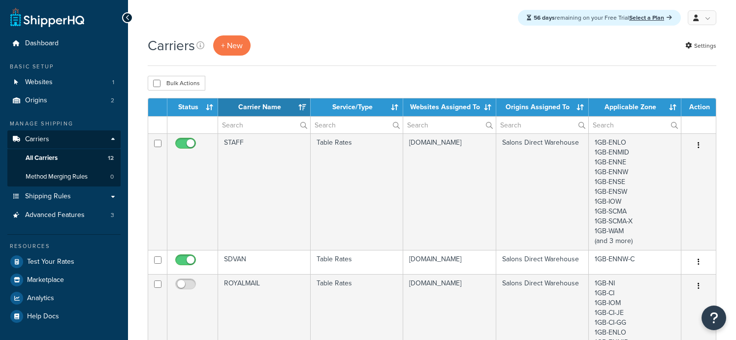
select select "15"
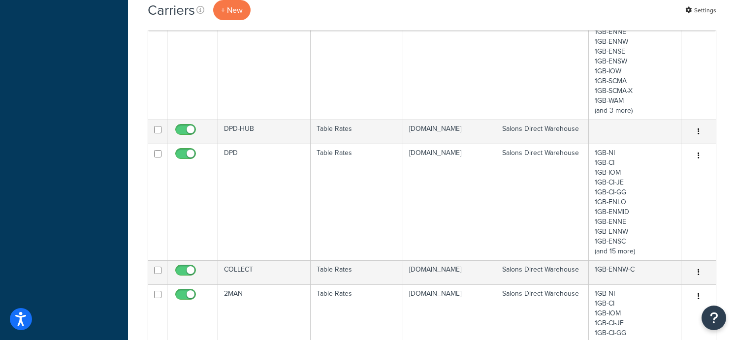
scroll to position [591, 0]
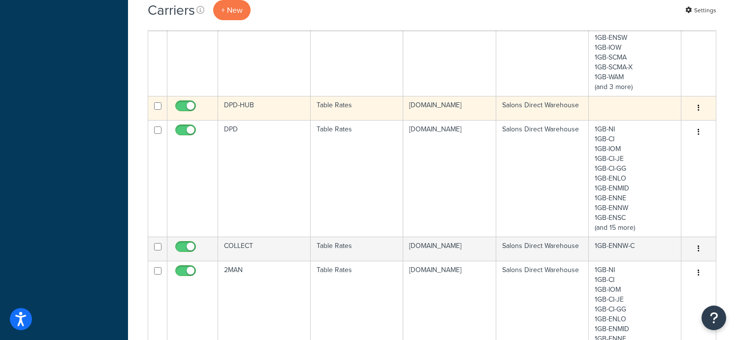
click at [271, 120] on td "DPD-HUB" at bounding box center [264, 108] width 93 height 24
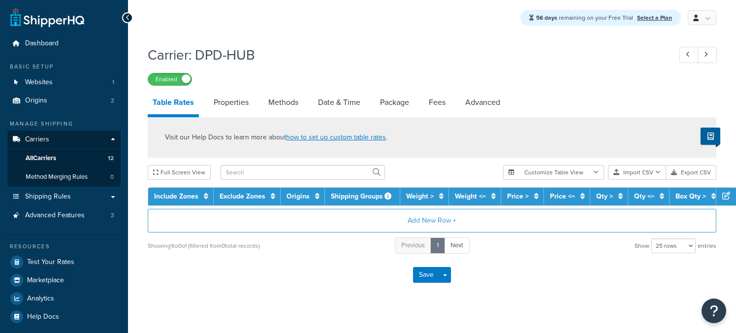
select select "25"
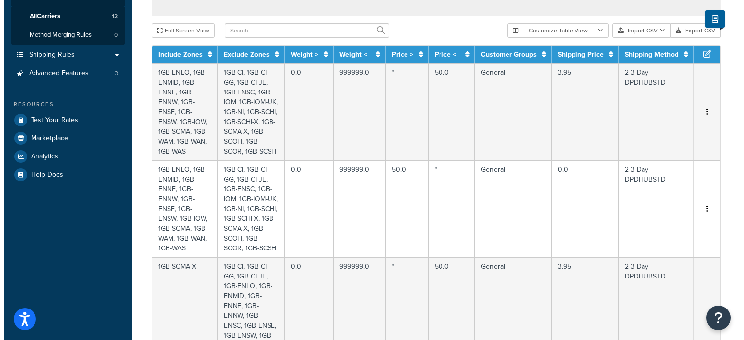
scroll to position [148, 0]
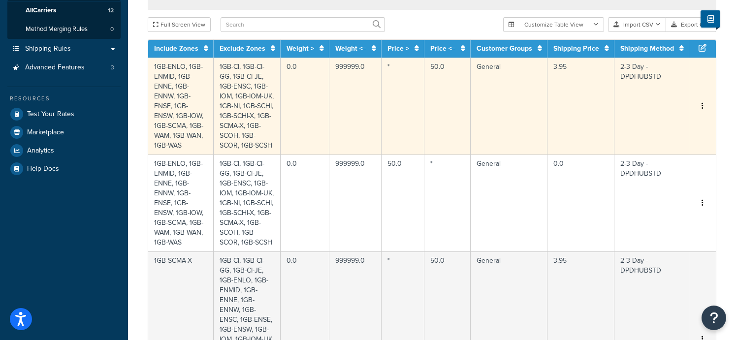
click at [317, 104] on td "0.0" at bounding box center [305, 106] width 49 height 97
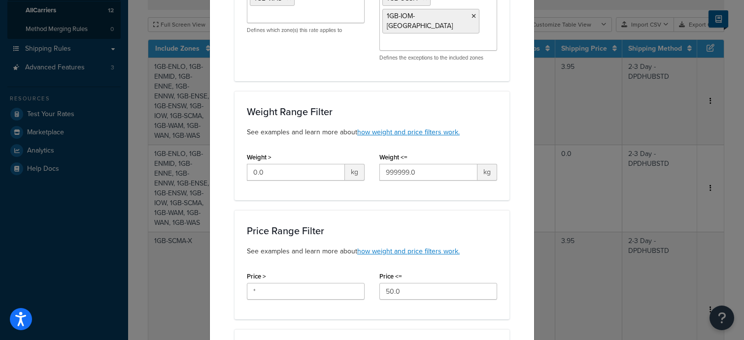
scroll to position [296, 0]
click at [268, 165] on input "0.0" at bounding box center [296, 173] width 98 height 17
type input "0.0001"
click at [514, 221] on div "Update Table Rate Applicable Zones See examples and learn more about how includ…" at bounding box center [371, 334] width 325 height 1201
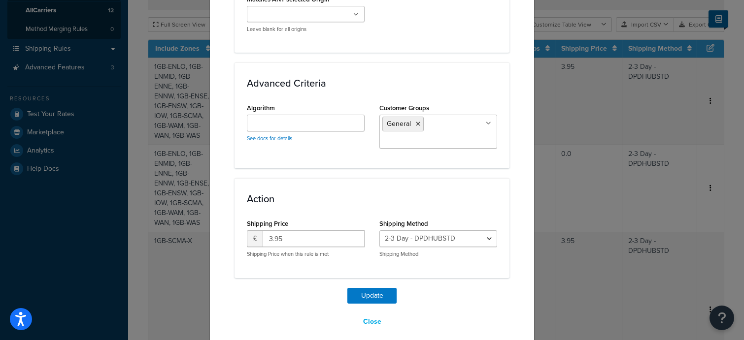
scroll to position [881, 0]
click at [416, 121] on icon at bounding box center [418, 124] width 4 height 6
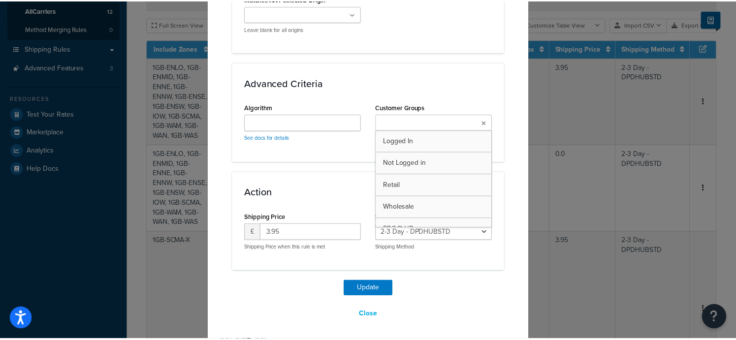
scroll to position [874, 0]
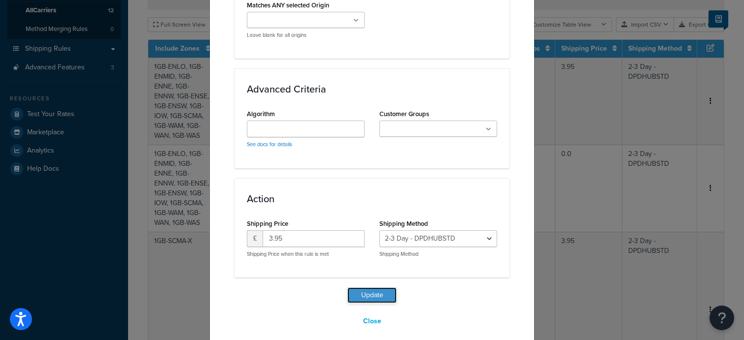
click at [364, 288] on button "Update" at bounding box center [371, 296] width 49 height 16
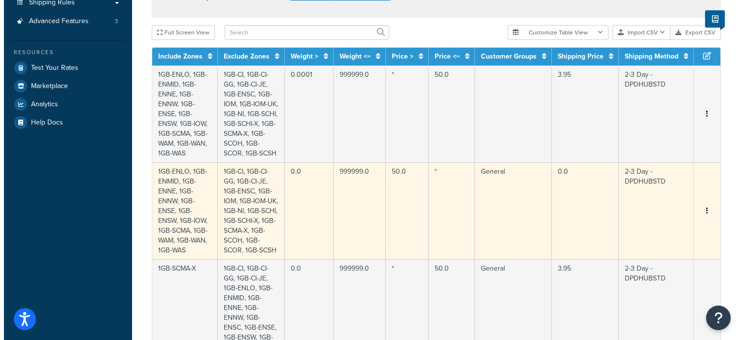
scroll to position [176, 0]
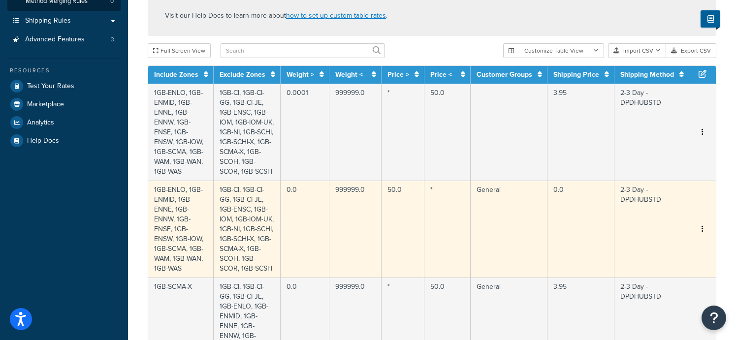
click at [342, 233] on td "999999.0" at bounding box center [356, 229] width 52 height 97
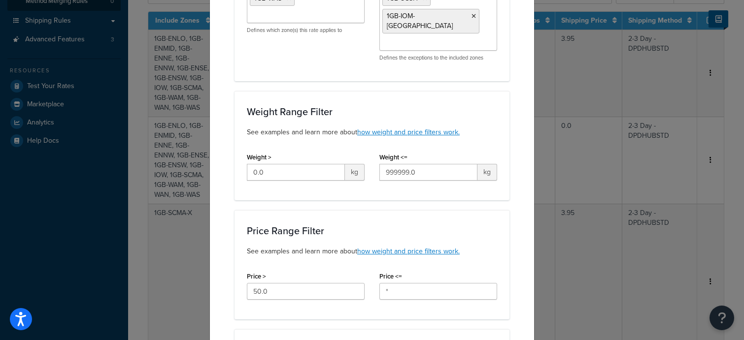
scroll to position [296, 0]
click at [322, 165] on input "0.0" at bounding box center [296, 173] width 98 height 17
type input "0.0001"
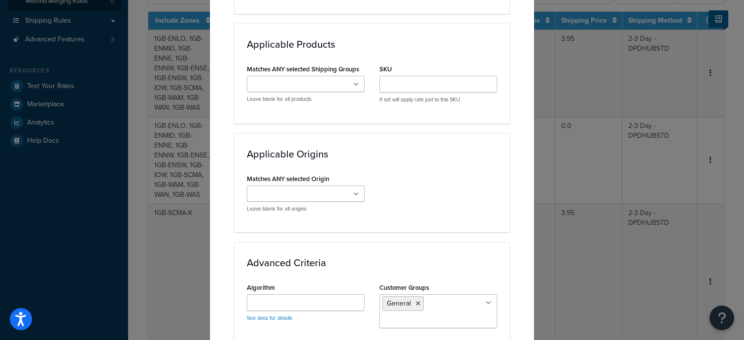
scroll to position [788, 0]
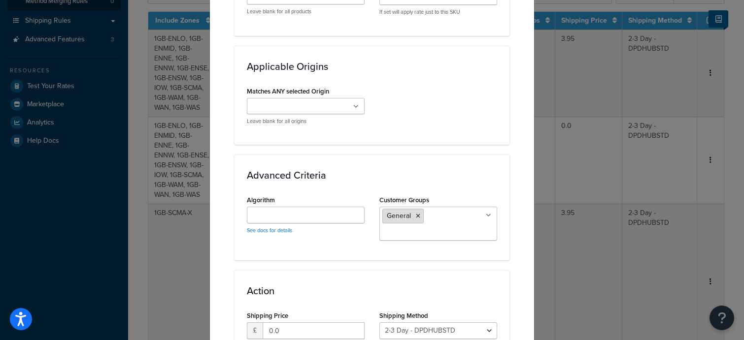
click at [412, 209] on li "General" at bounding box center [402, 216] width 41 height 15
click at [417, 209] on li "General" at bounding box center [402, 216] width 41 height 15
click at [416, 213] on icon at bounding box center [418, 216] width 4 height 6
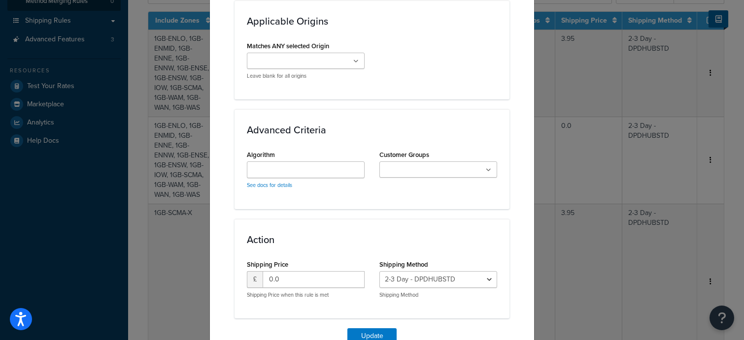
scroll to position [874, 0]
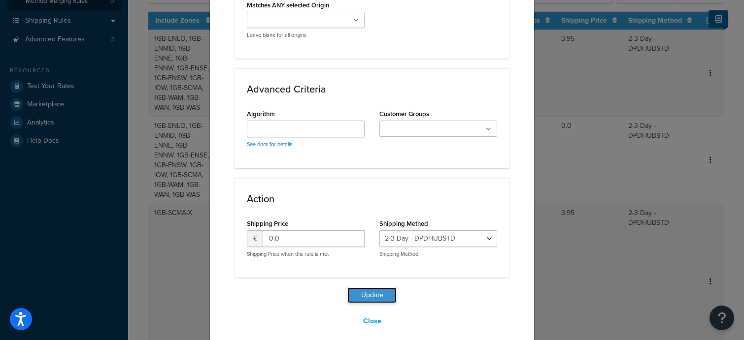
click at [370, 288] on button "Update" at bounding box center [371, 296] width 49 height 16
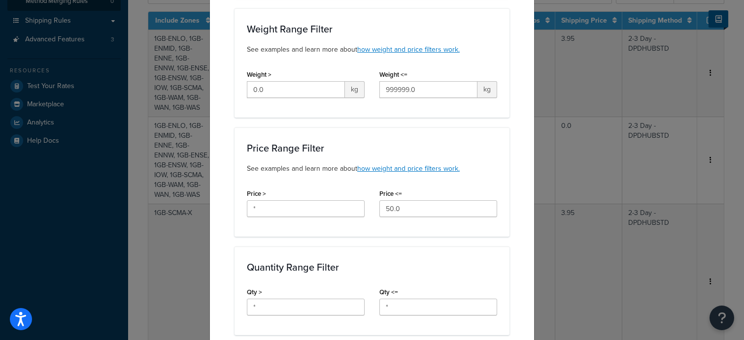
scroll to position [493, 0]
click at [333, 94] on input "0.0" at bounding box center [296, 89] width 98 height 17
type input "0.0001"
click at [442, 142] on div "Price Range Filter See examples and learn more about how weight and price filte…" at bounding box center [371, 181] width 275 height 109
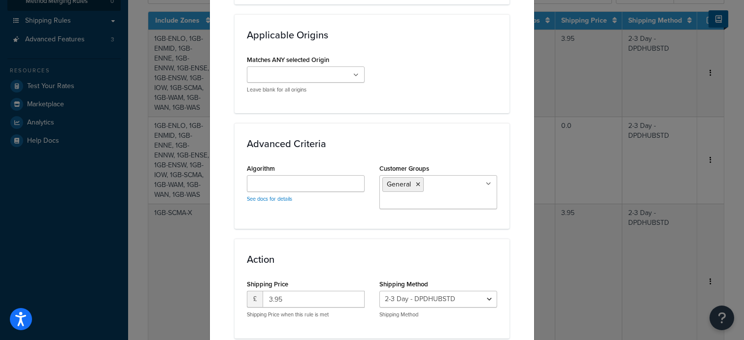
scroll to position [936, 0]
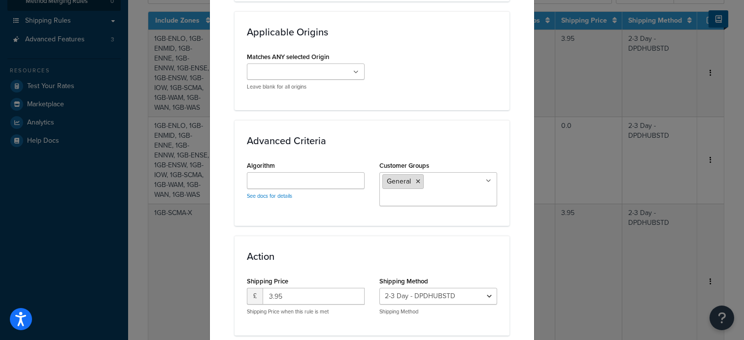
click at [416, 183] on icon at bounding box center [418, 182] width 4 height 6
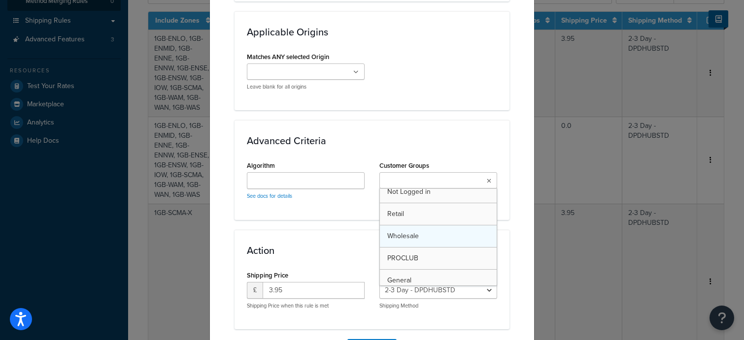
scroll to position [57, 0]
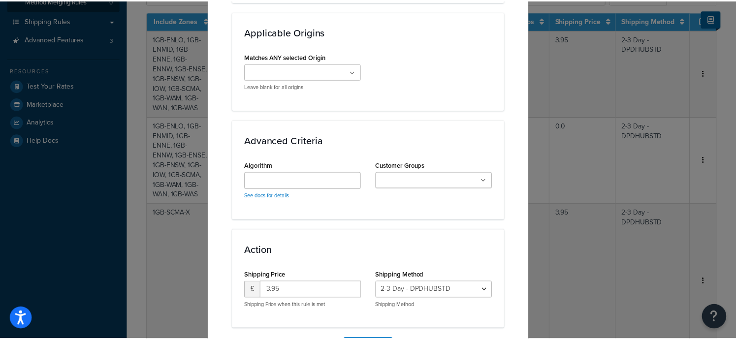
scroll to position [998, 0]
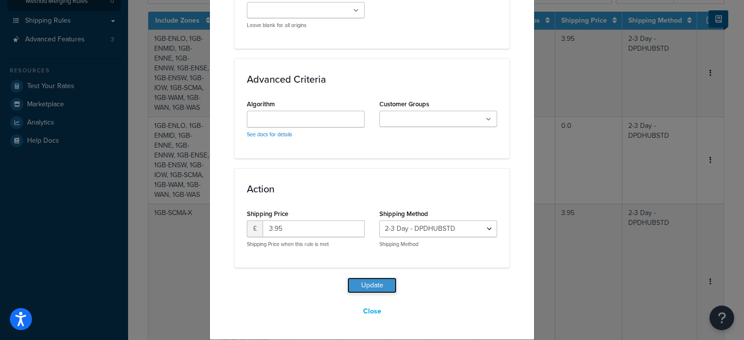
click at [362, 287] on button "Update" at bounding box center [371, 286] width 49 height 16
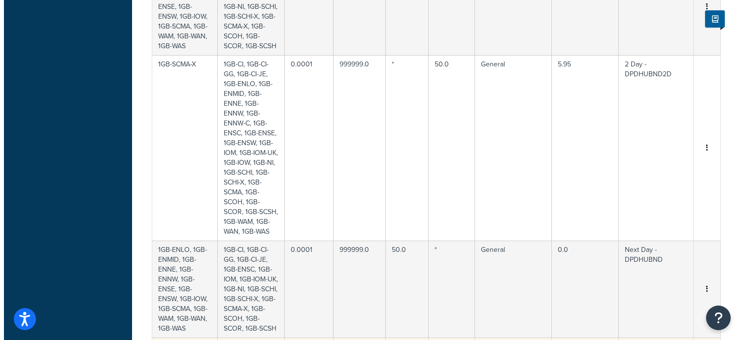
scroll to position [619, 0]
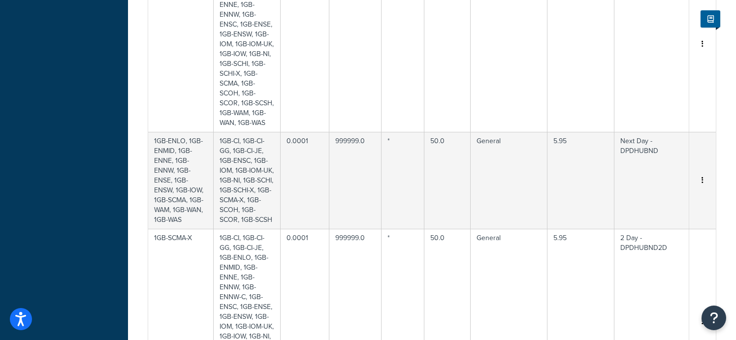
click at [415, 155] on td "*" at bounding box center [403, 180] width 43 height 97
select select "182264"
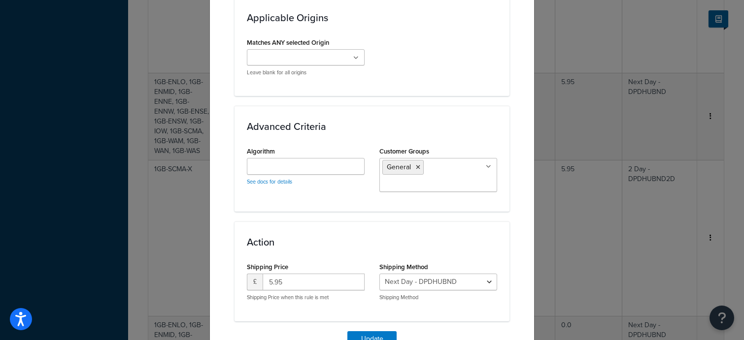
scroll to position [837, 0]
click at [416, 164] on icon at bounding box center [418, 167] width 4 height 6
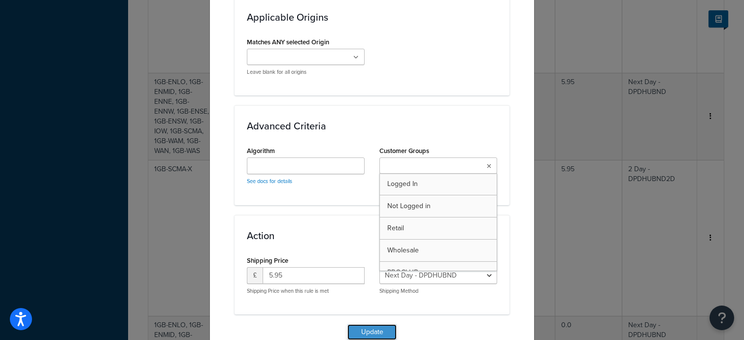
click at [375, 325] on button "Update" at bounding box center [371, 333] width 49 height 16
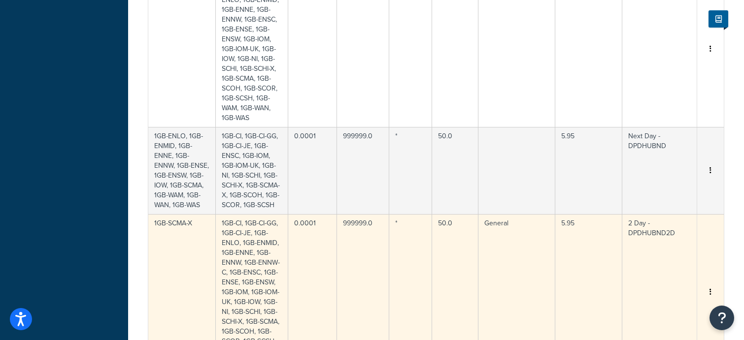
select select "182265"
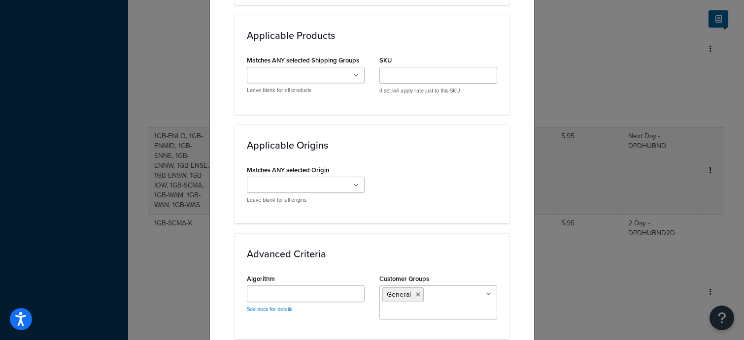
scroll to position [936, 0]
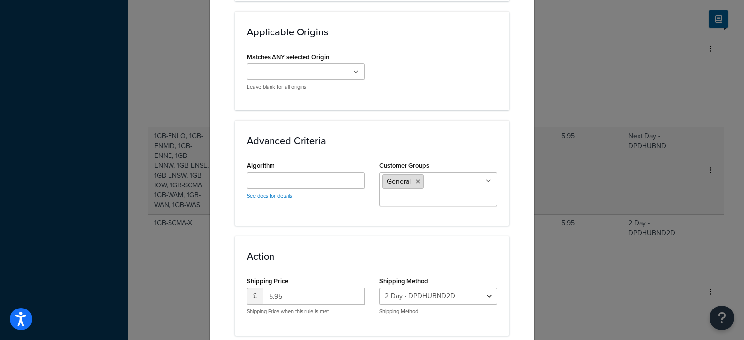
click at [416, 185] on icon at bounding box center [418, 182] width 4 height 6
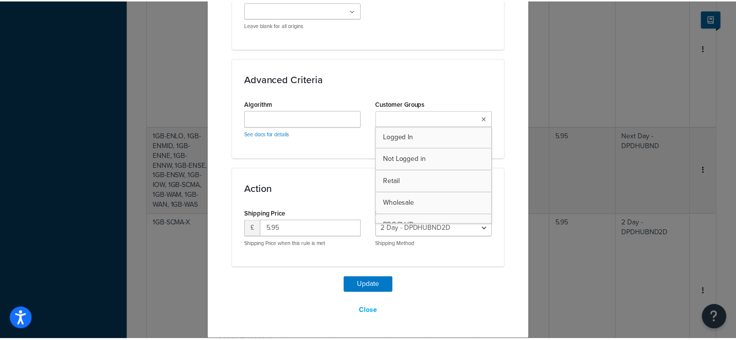
scroll to position [998, 0]
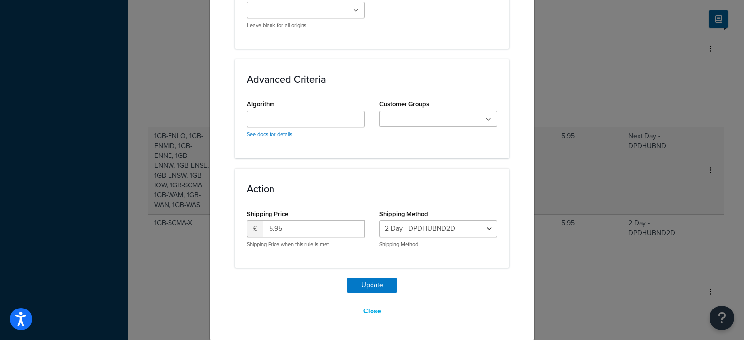
click at [342, 178] on div "Action Shipping Price £ 5.95 Shipping Price when this rule is met Shipping Meth…" at bounding box center [371, 218] width 275 height 100
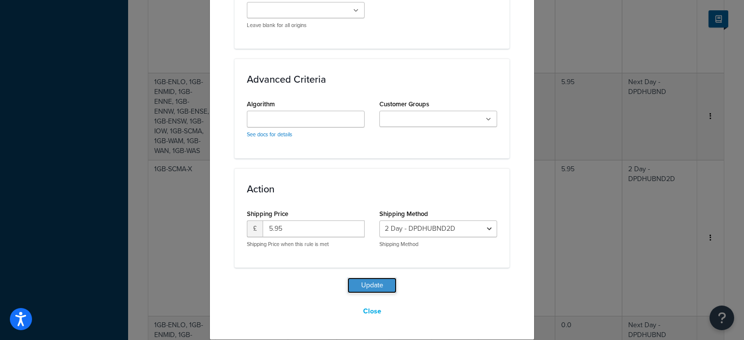
click at [365, 283] on button "Update" at bounding box center [371, 286] width 49 height 16
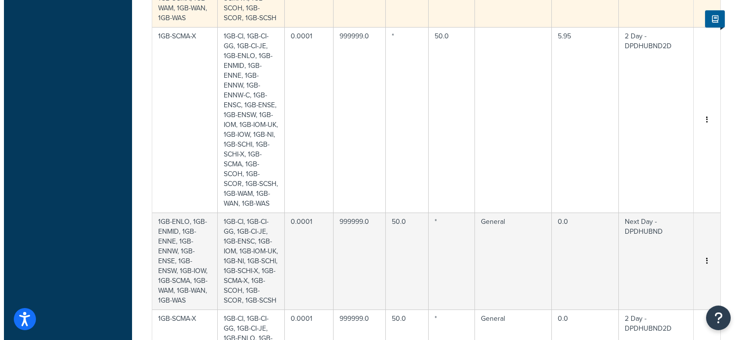
scroll to position [964, 0]
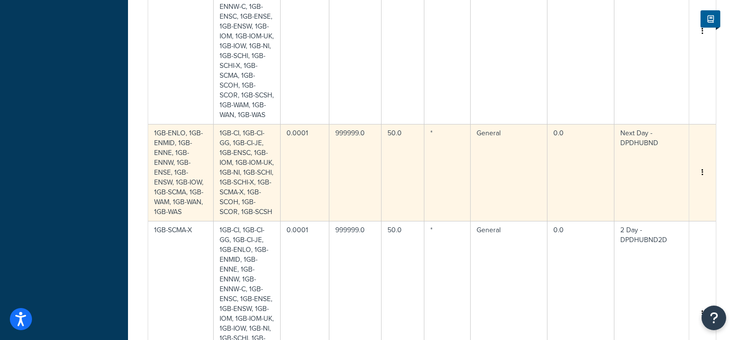
click at [497, 124] on td "General" at bounding box center [509, 172] width 77 height 97
select select "182264"
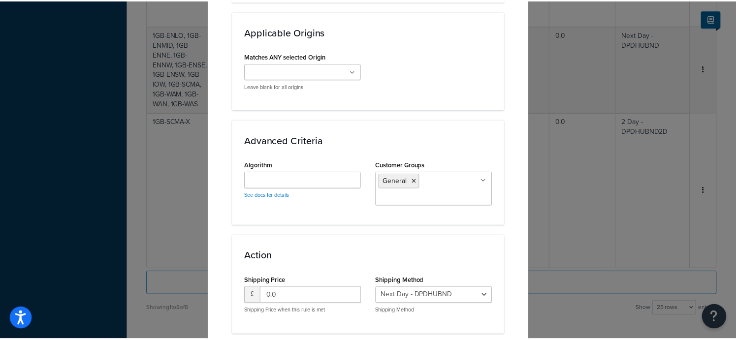
scroll to position [837, 0]
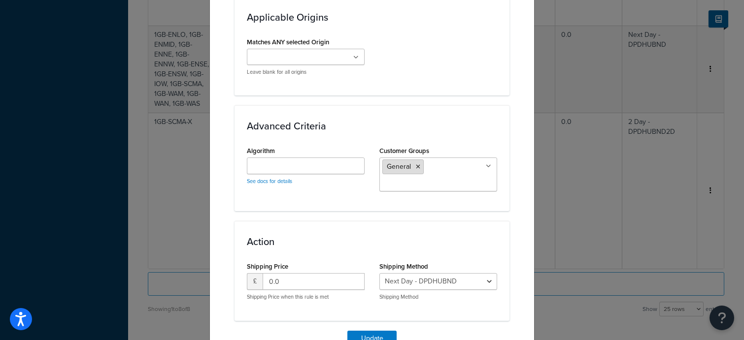
click at [416, 164] on icon at bounding box center [418, 167] width 4 height 6
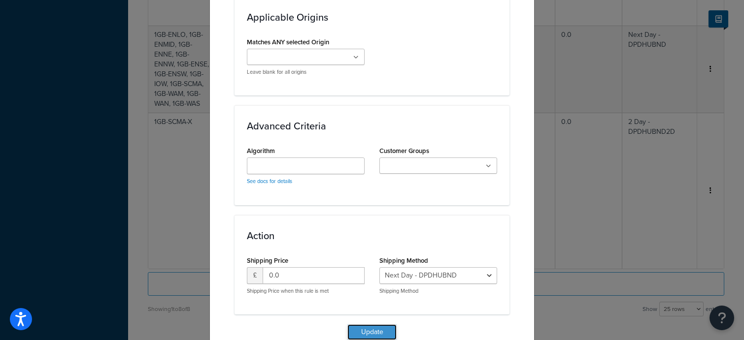
click at [377, 325] on button "Update" at bounding box center [371, 333] width 49 height 16
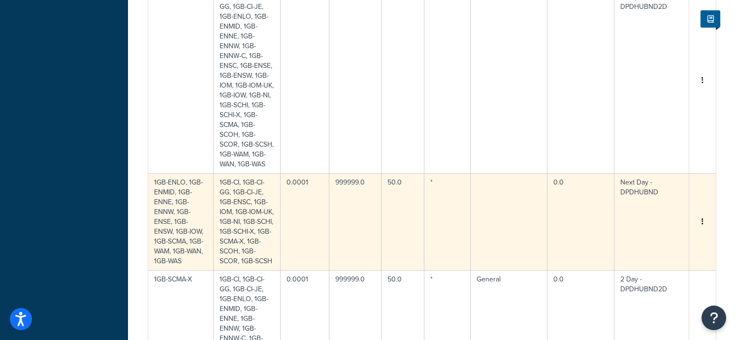
scroll to position [1161, 0]
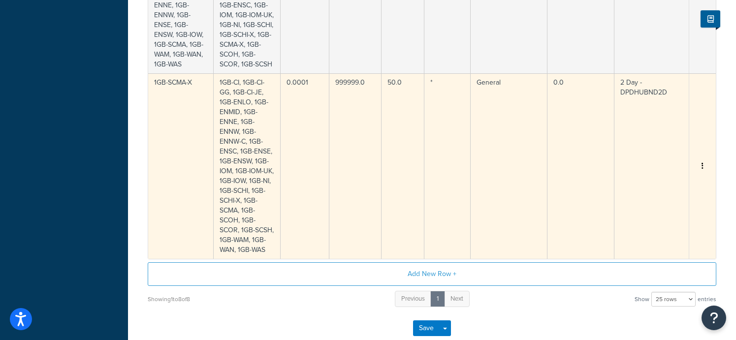
click at [635, 73] on td "2 Day - DPDHUBND2D" at bounding box center [652, 166] width 75 height 186
select select "182265"
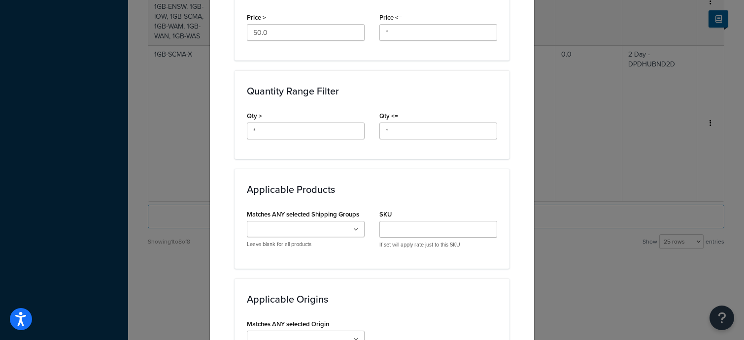
scroll to position [837, 0]
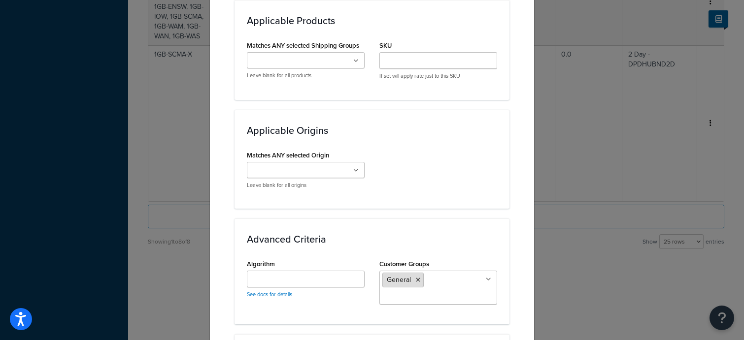
click at [416, 281] on icon at bounding box center [418, 280] width 4 height 6
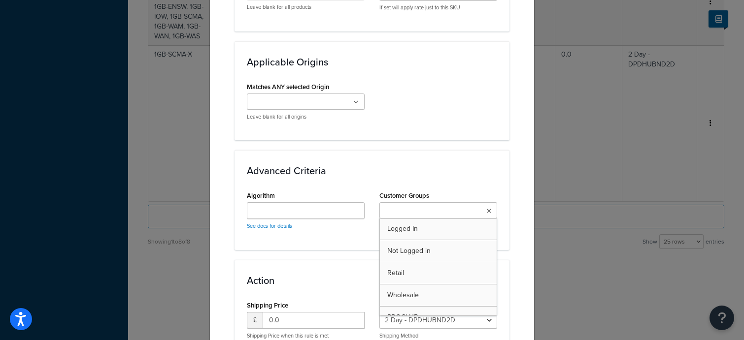
scroll to position [998, 0]
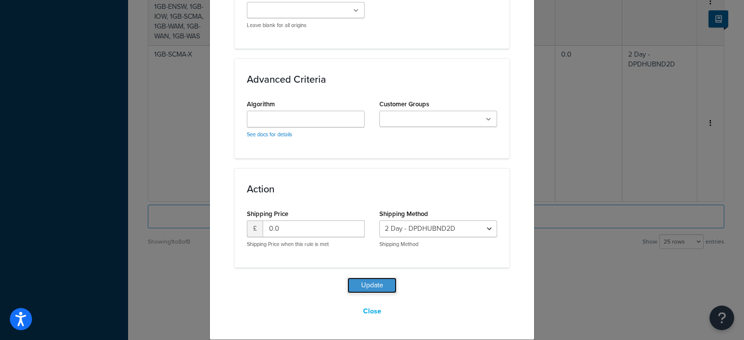
click at [365, 286] on button "Update" at bounding box center [371, 286] width 49 height 16
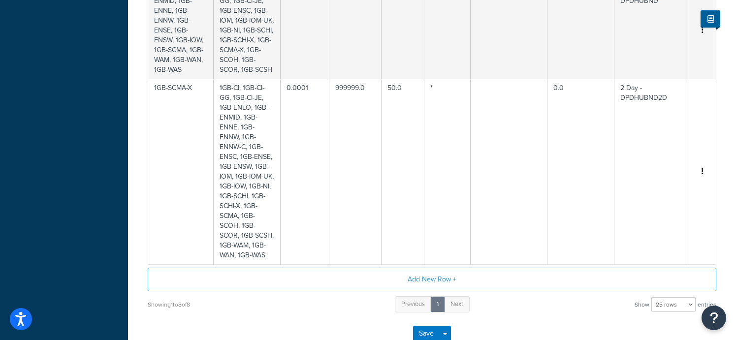
scroll to position [1111, 0]
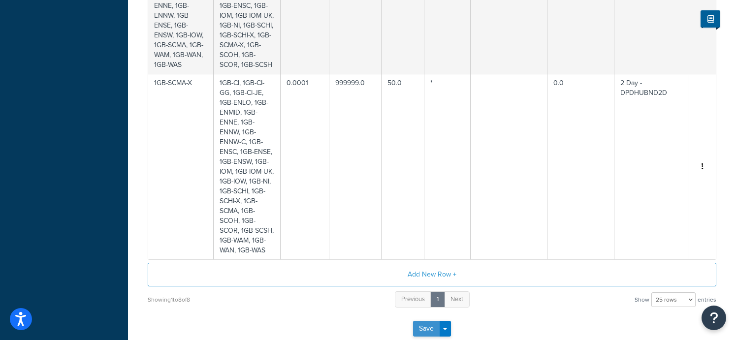
click at [425, 321] on button "Save" at bounding box center [426, 329] width 27 height 16
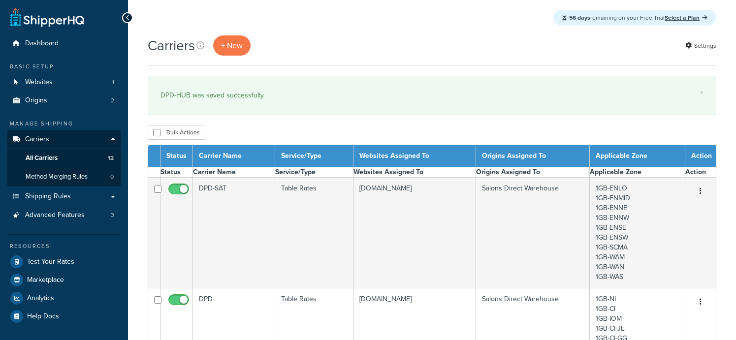
select select "15"
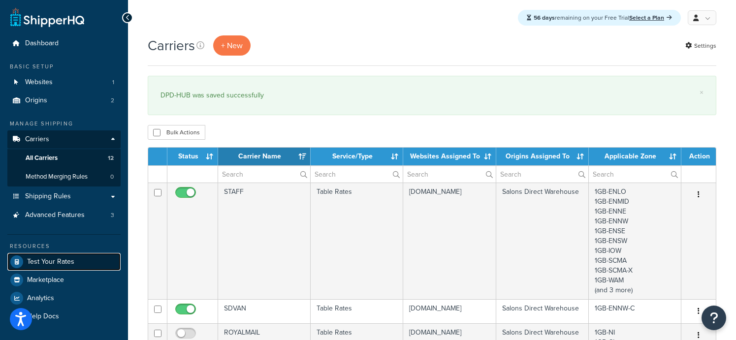
click at [73, 266] on link "Test Your Rates" at bounding box center [63, 262] width 113 height 18
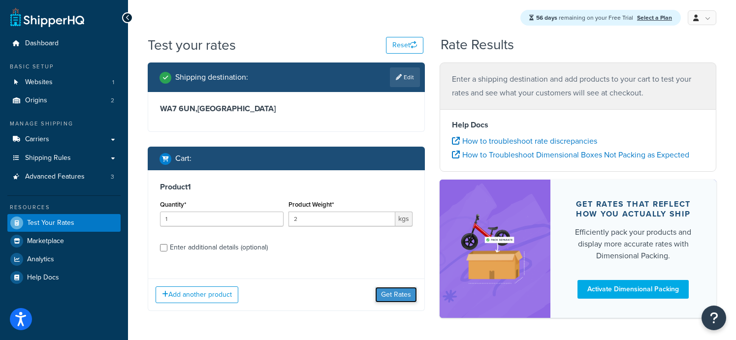
click at [380, 293] on button "Get Rates" at bounding box center [396, 295] width 42 height 16
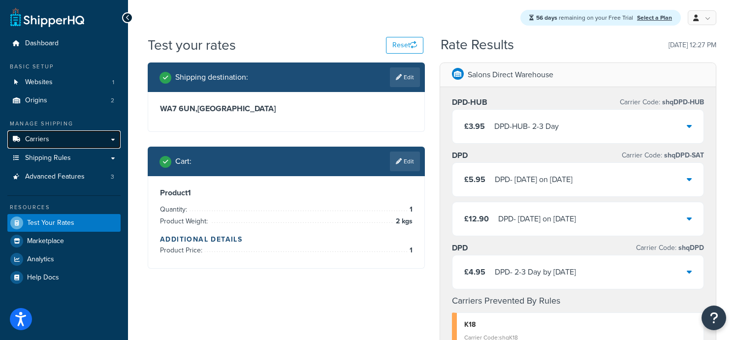
click at [53, 137] on link "Carriers" at bounding box center [63, 140] width 113 height 18
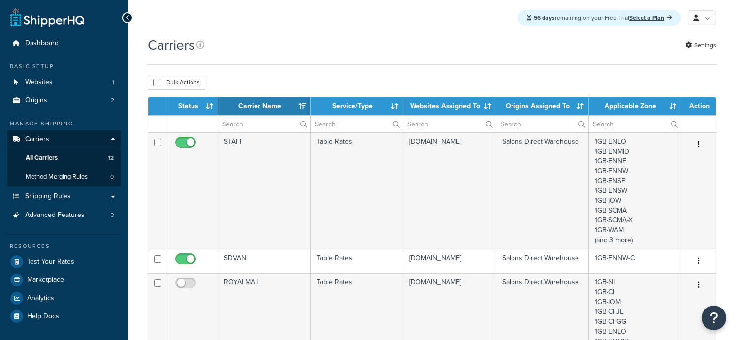
select select "15"
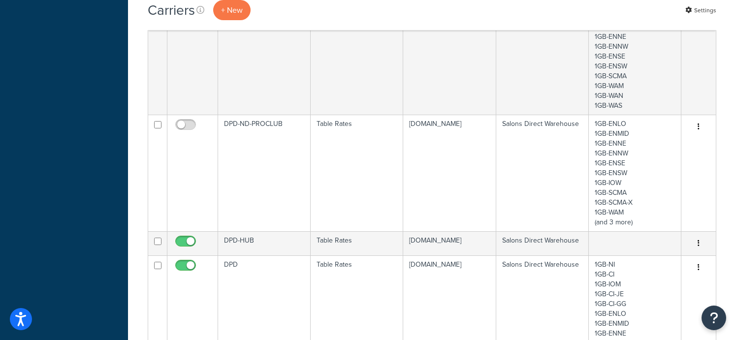
scroll to position [493, 0]
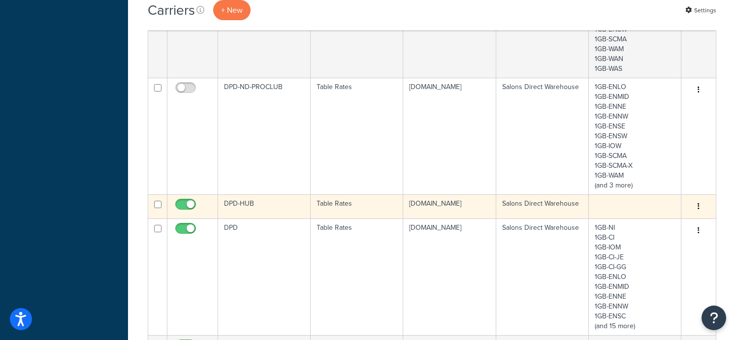
click at [285, 219] on td "DPD-HUB" at bounding box center [264, 207] width 93 height 24
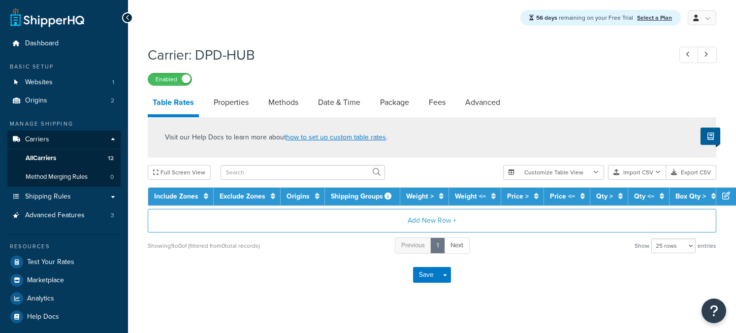
select select "25"
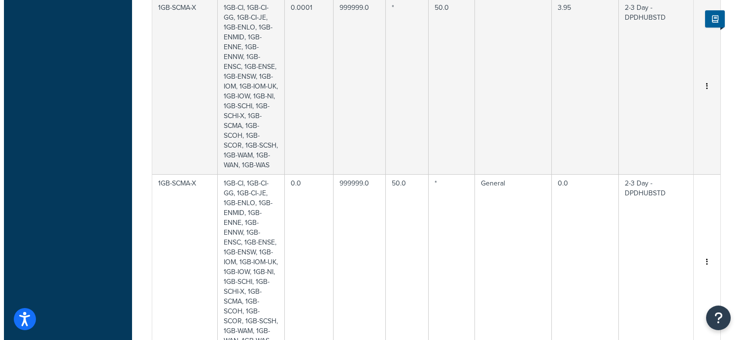
scroll to position [394, 0]
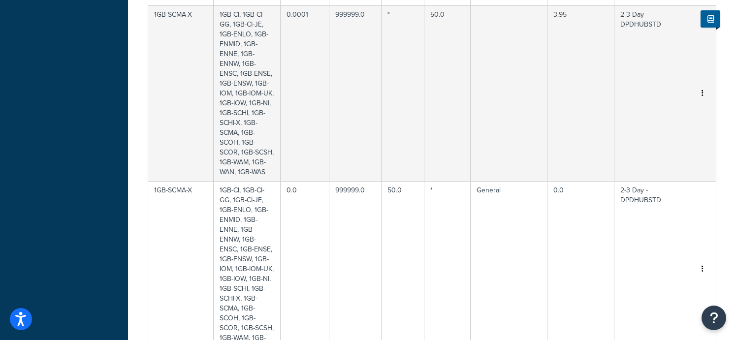
click at [498, 228] on td "General" at bounding box center [509, 269] width 77 height 176
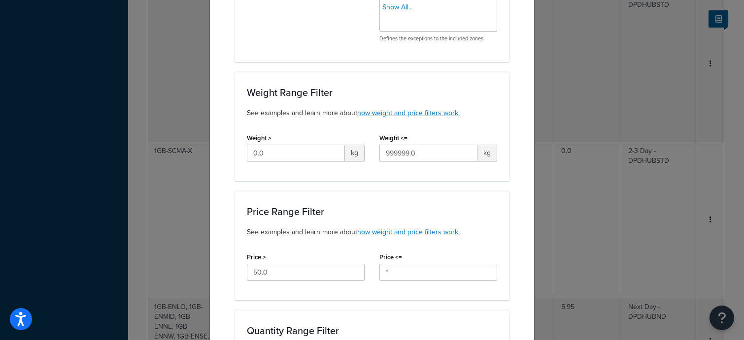
scroll to position [493, 0]
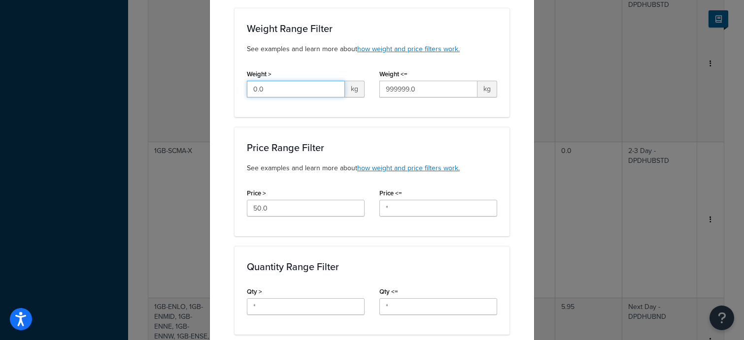
click at [326, 95] on input "0.0" at bounding box center [296, 89] width 98 height 17
type input "0.0001"
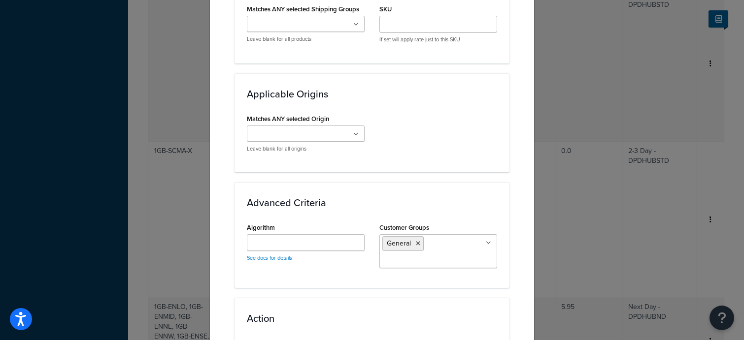
scroll to position [936, 0]
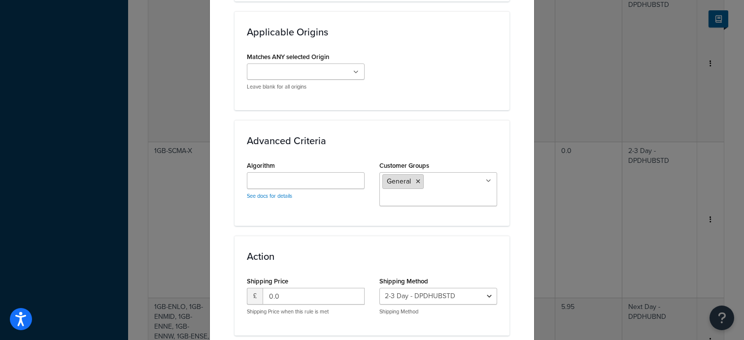
click at [416, 182] on icon at bounding box center [418, 182] width 4 height 6
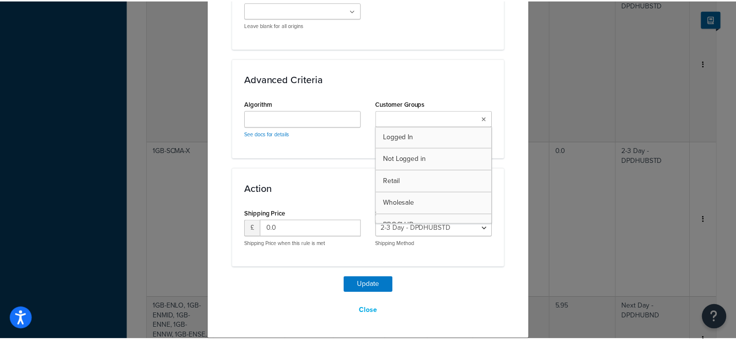
scroll to position [998, 0]
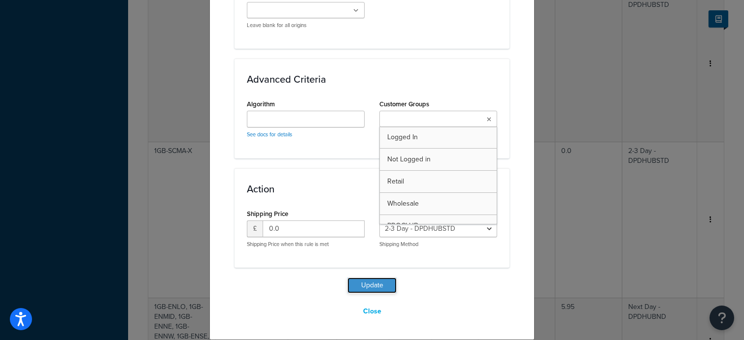
click at [358, 284] on button "Update" at bounding box center [371, 286] width 49 height 16
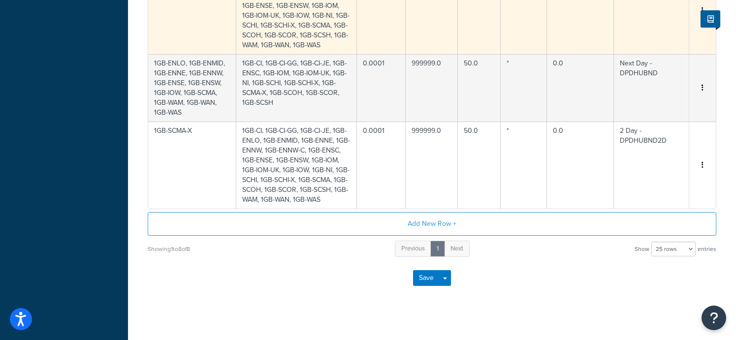
scroll to position [624, 0]
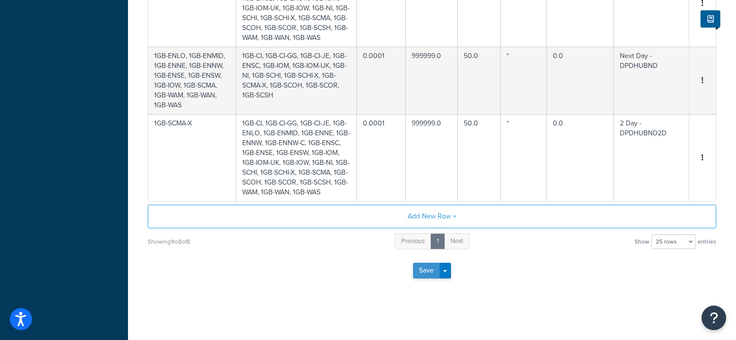
click at [425, 273] on button "Save" at bounding box center [426, 271] width 27 height 16
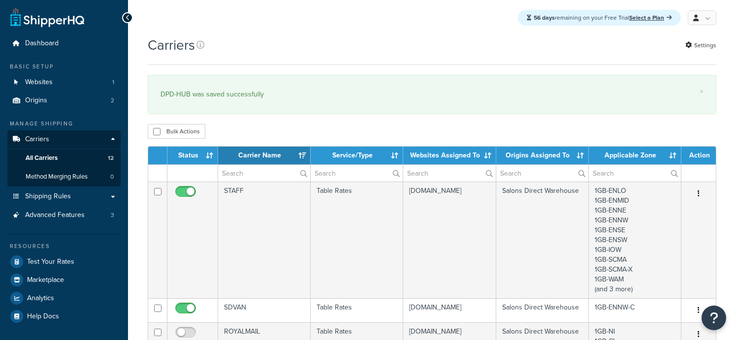
select select "15"
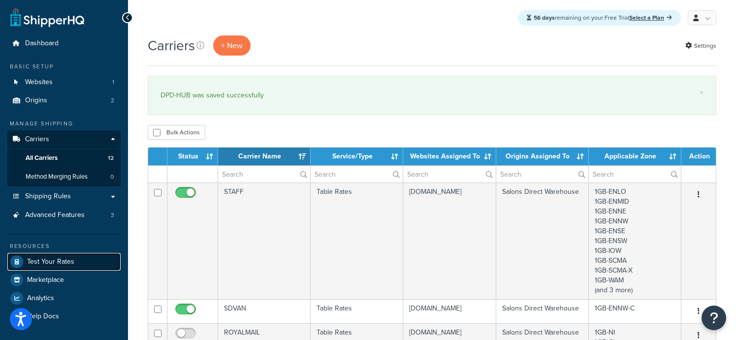
click at [75, 264] on link "Test Your Rates" at bounding box center [63, 262] width 113 height 18
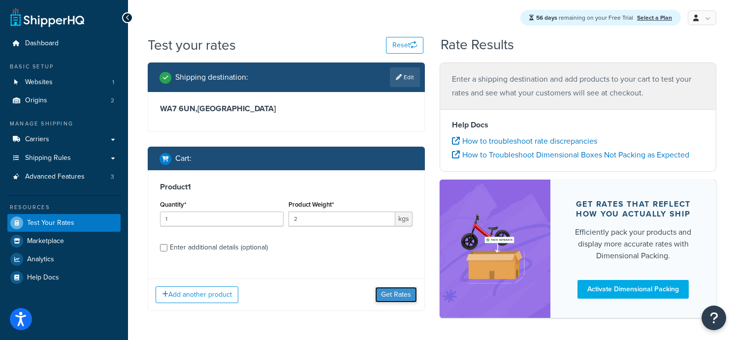
click at [397, 295] on button "Get Rates" at bounding box center [396, 295] width 42 height 16
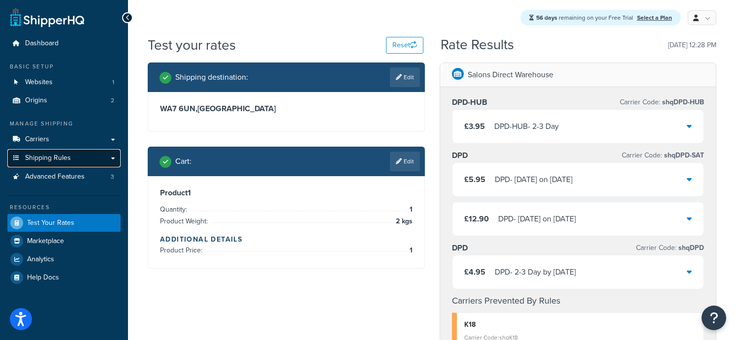
click at [52, 161] on span "Shipping Rules" at bounding box center [48, 158] width 46 height 8
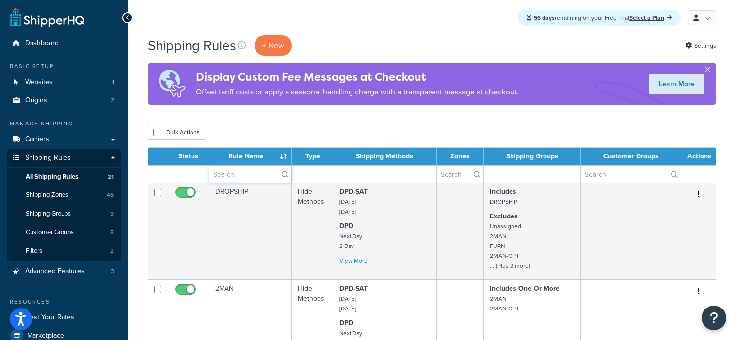
click at [244, 173] on input "text" at bounding box center [250, 174] width 82 height 17
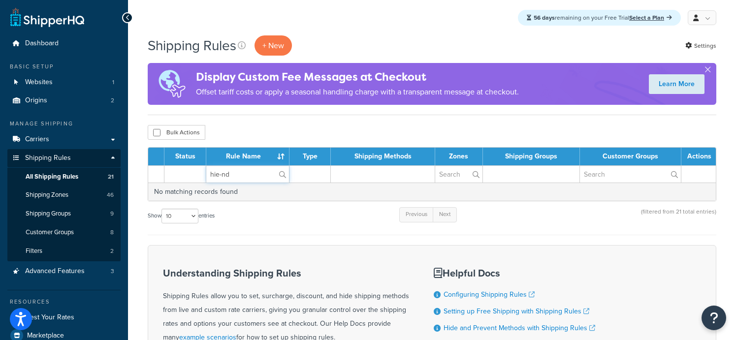
click at [216, 175] on input "hie-nd" at bounding box center [247, 174] width 83 height 17
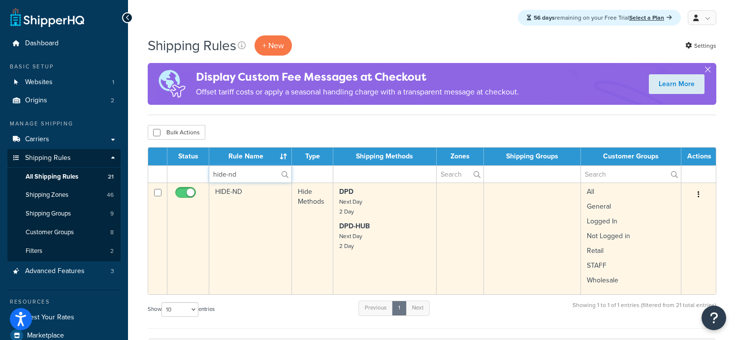
type input "hide-nd"
click at [194, 196] on input "checkbox" at bounding box center [186, 195] width 27 height 12
checkbox input "false"
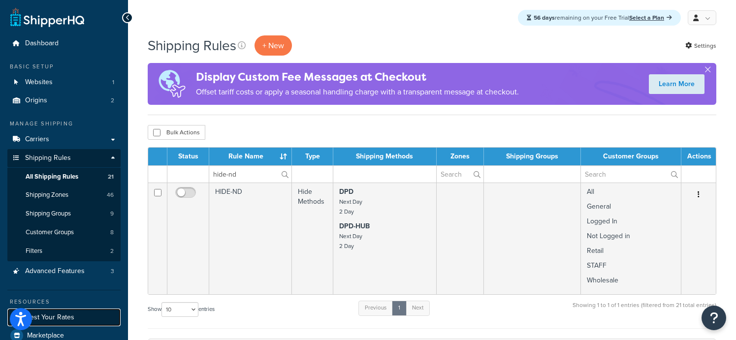
click at [75, 317] on link "Test Your Rates" at bounding box center [63, 318] width 113 height 18
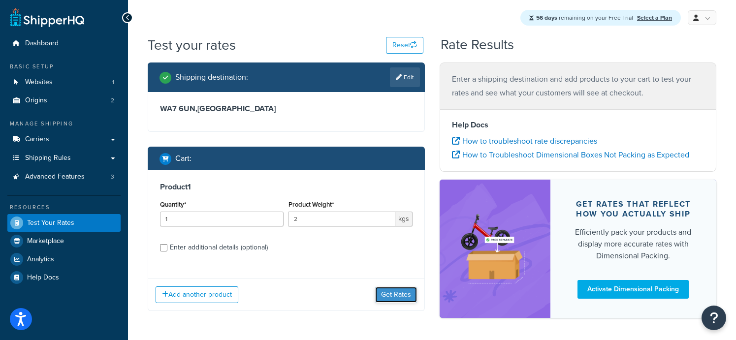
click at [393, 296] on button "Get Rates" at bounding box center [396, 295] width 42 height 16
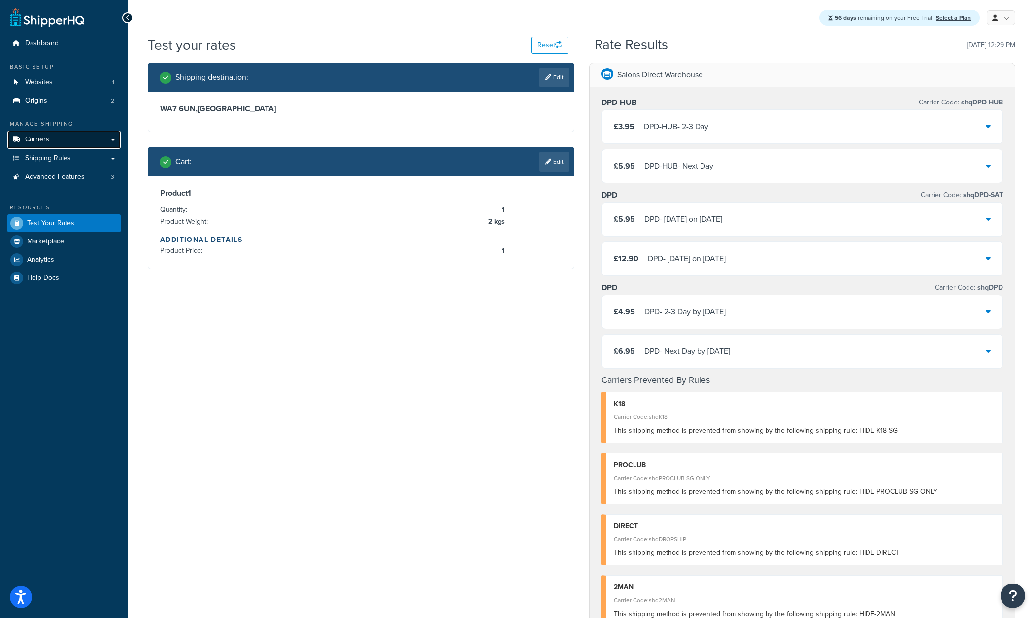
click at [39, 141] on span "Carriers" at bounding box center [37, 139] width 24 height 8
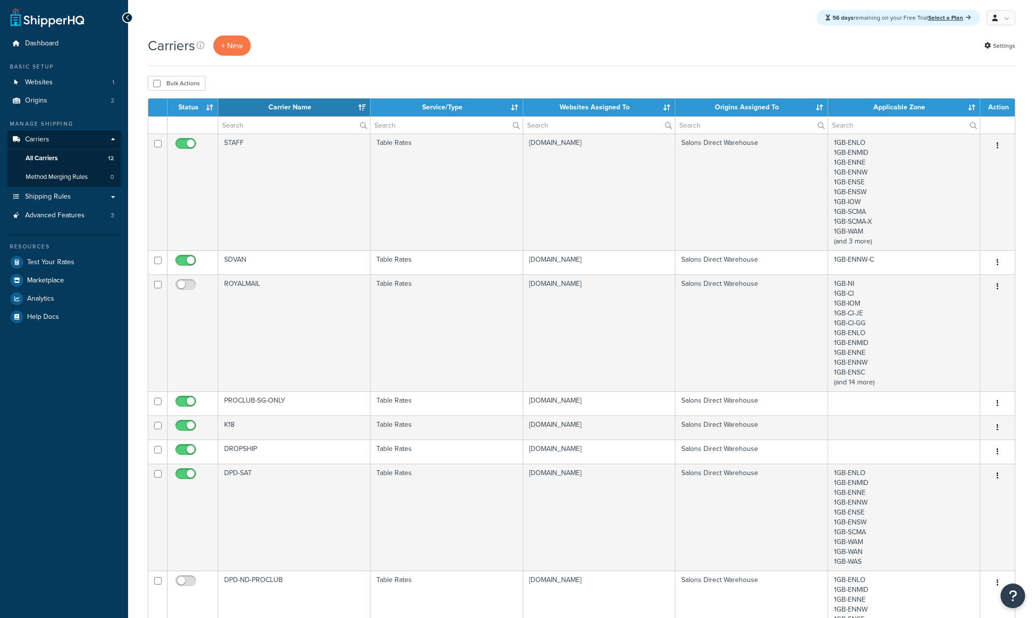
select select "15"
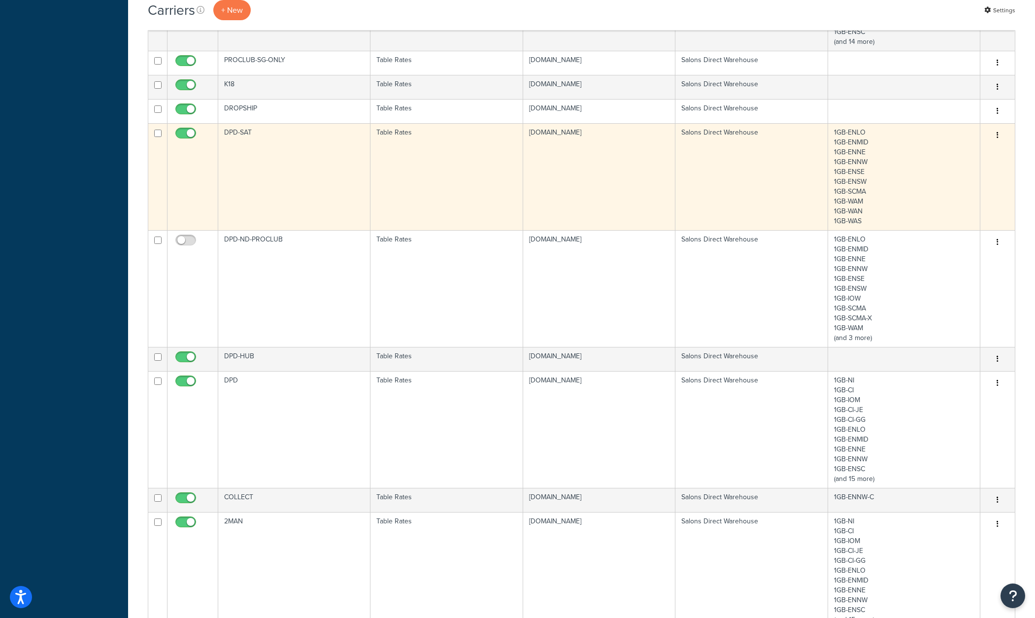
scroll to position [345, 0]
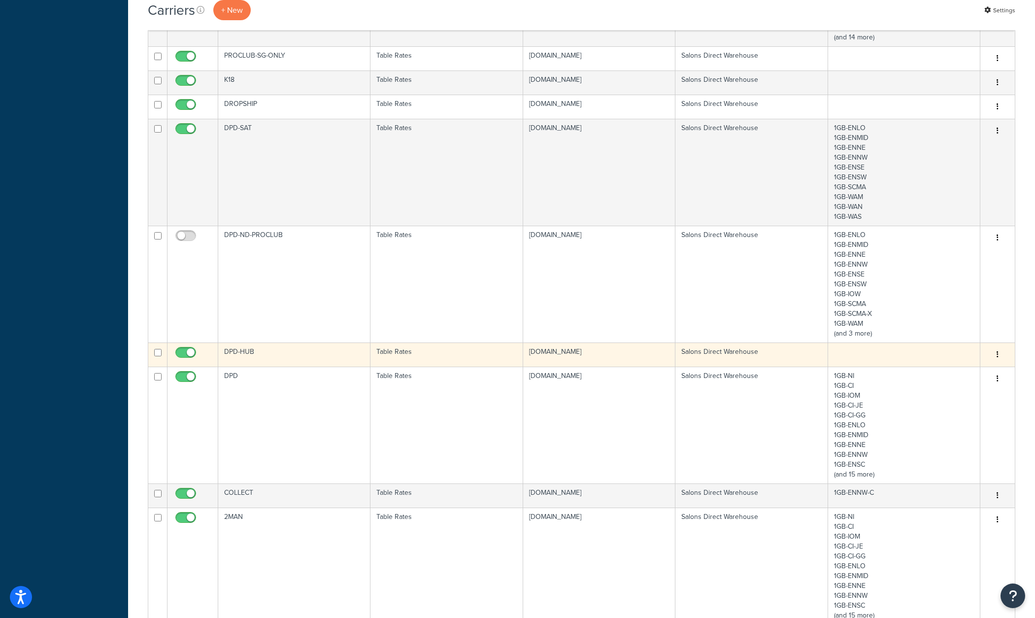
click at [294, 352] on td "DPD-HUB" at bounding box center [294, 354] width 152 height 24
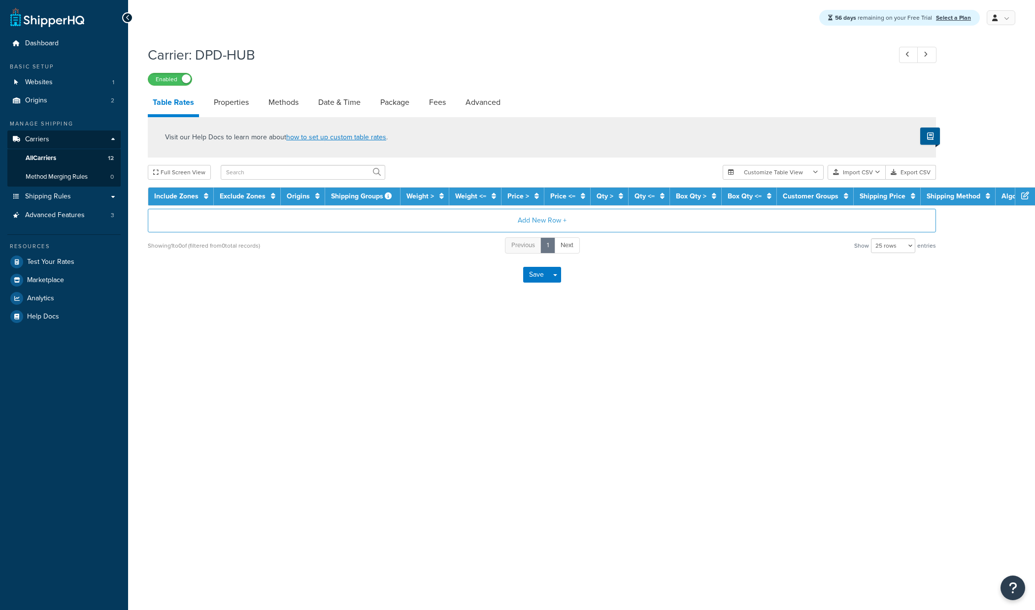
select select "25"
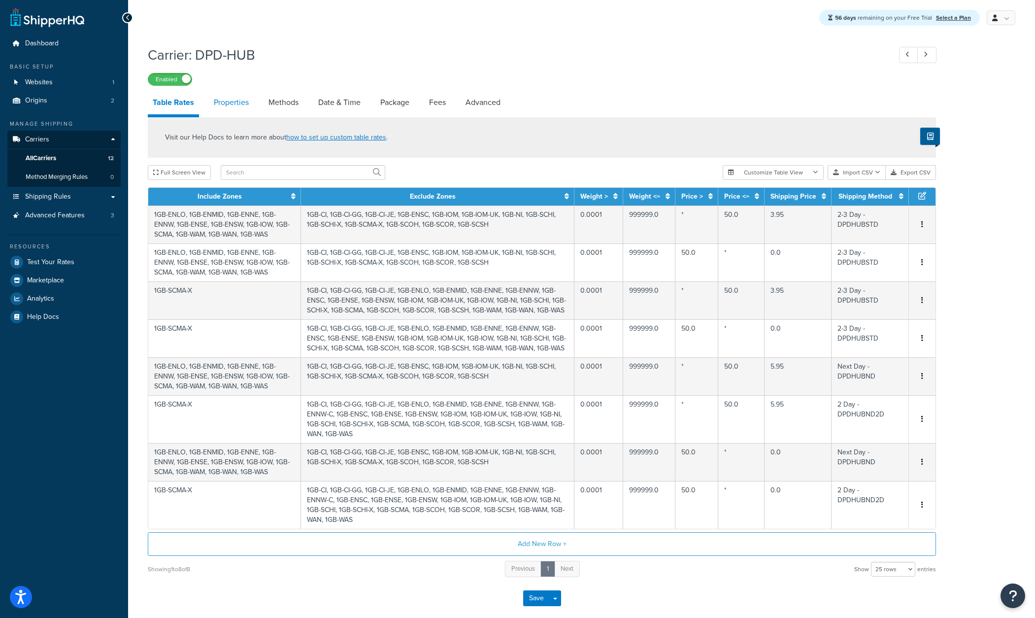
click at [223, 107] on link "Properties" at bounding box center [231, 103] width 45 height 24
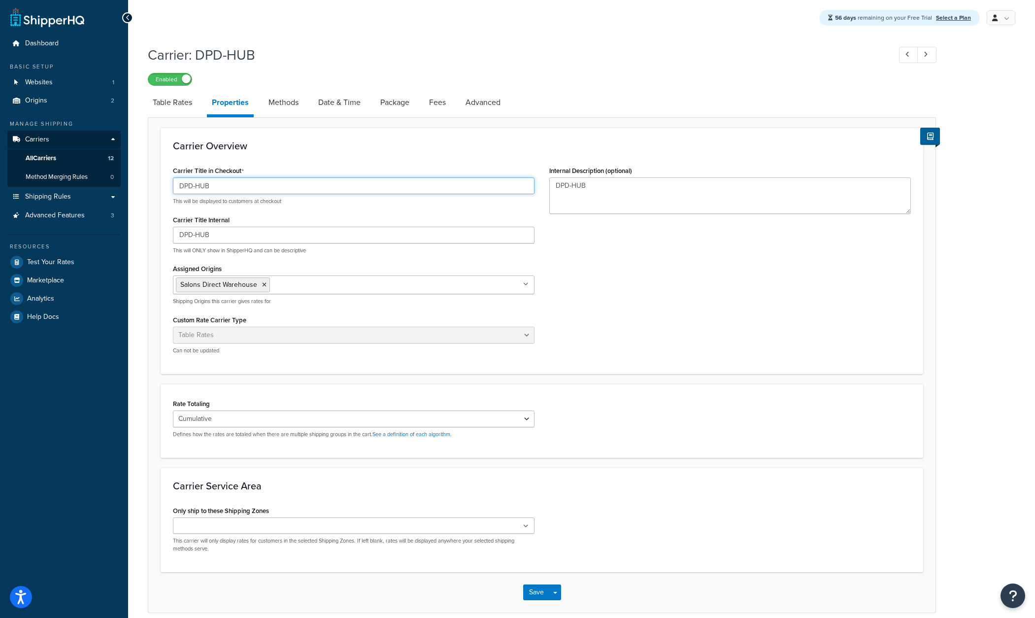
drag, startPoint x: 197, startPoint y: 188, endPoint x: 214, endPoint y: 190, distance: 16.9
click at [214, 190] on input "DPD-HUB" at bounding box center [354, 185] width 362 height 17
type input "DPD-PICKUP"
click at [539, 592] on button "Save" at bounding box center [536, 592] width 27 height 16
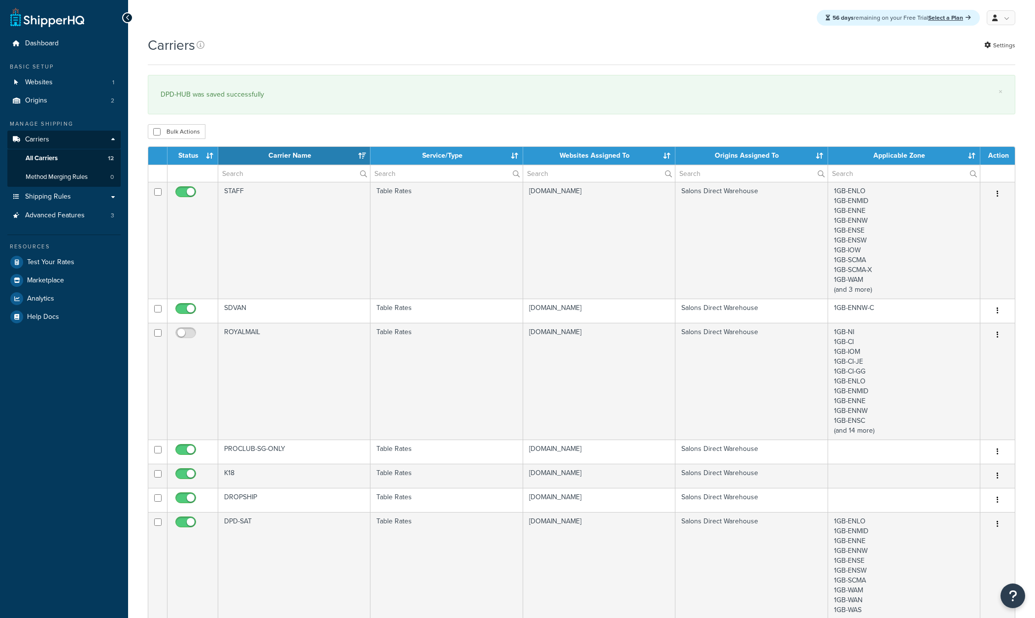
select select "15"
